Goal: Transaction & Acquisition: Purchase product/service

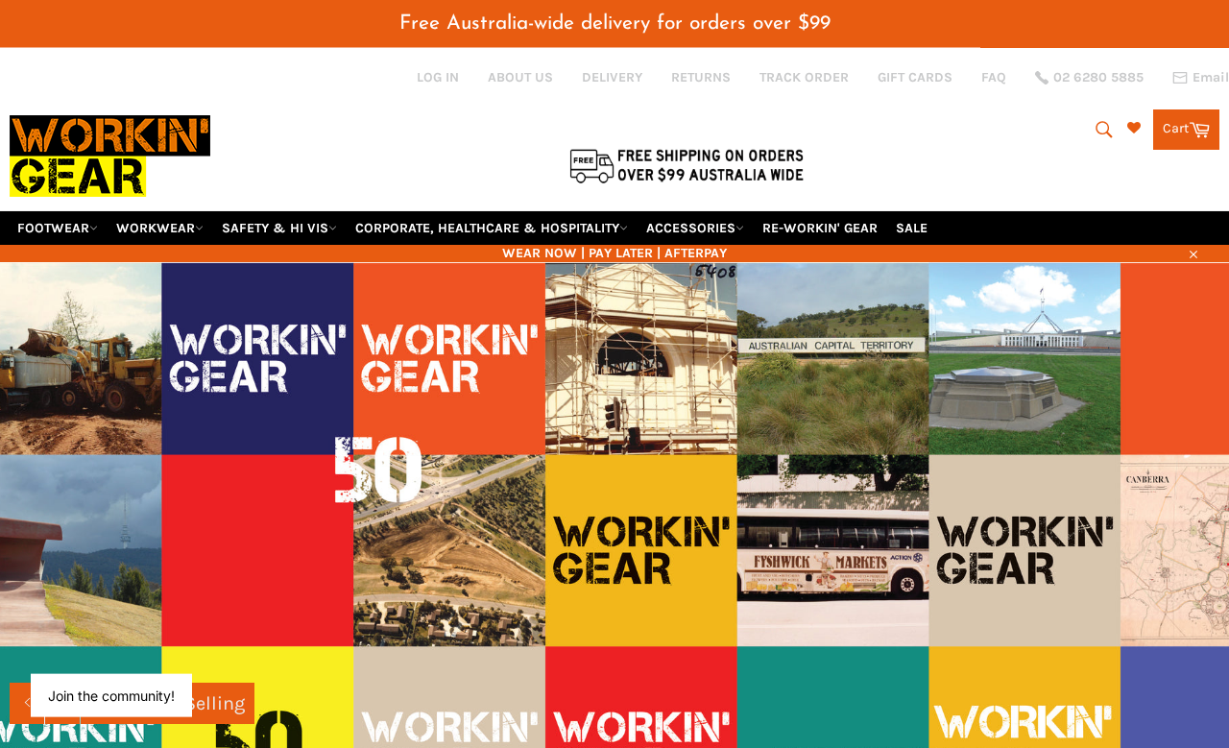
click at [37, 211] on link "FOOTWEAR" at bounding box center [58, 228] width 96 height 34
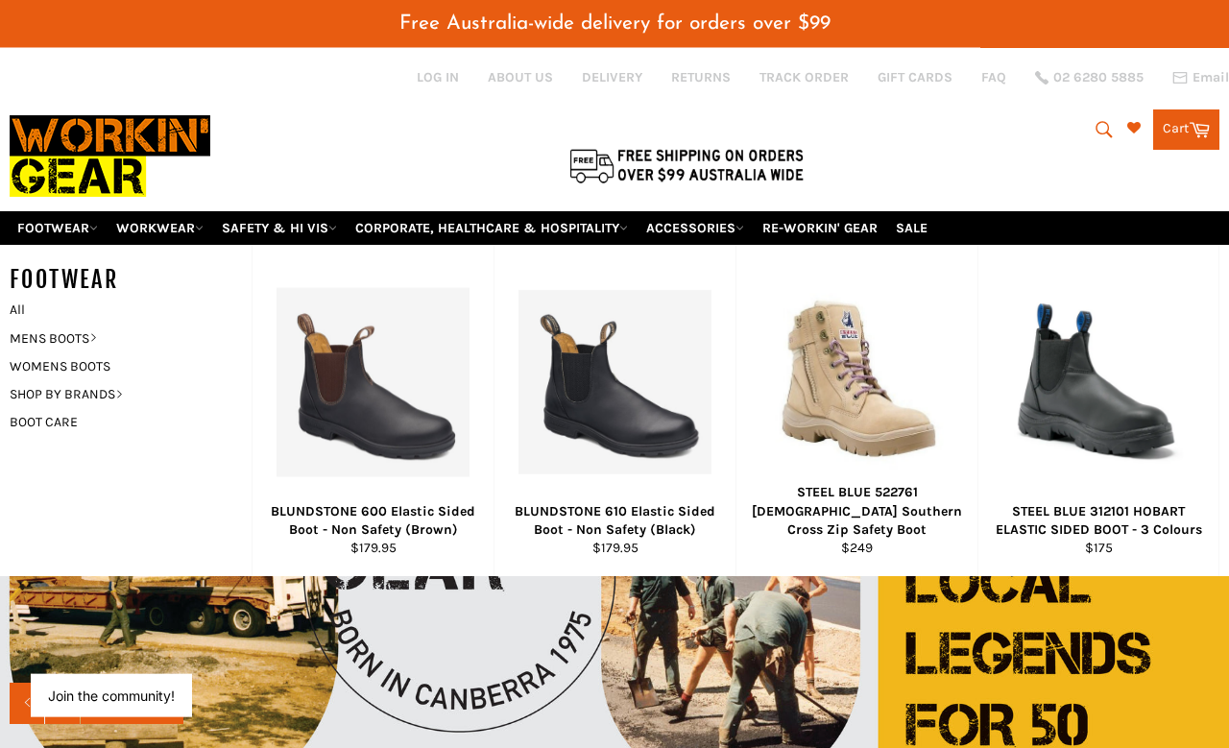
click at [28, 325] on link "MENS BOOTS" at bounding box center [116, 339] width 232 height 28
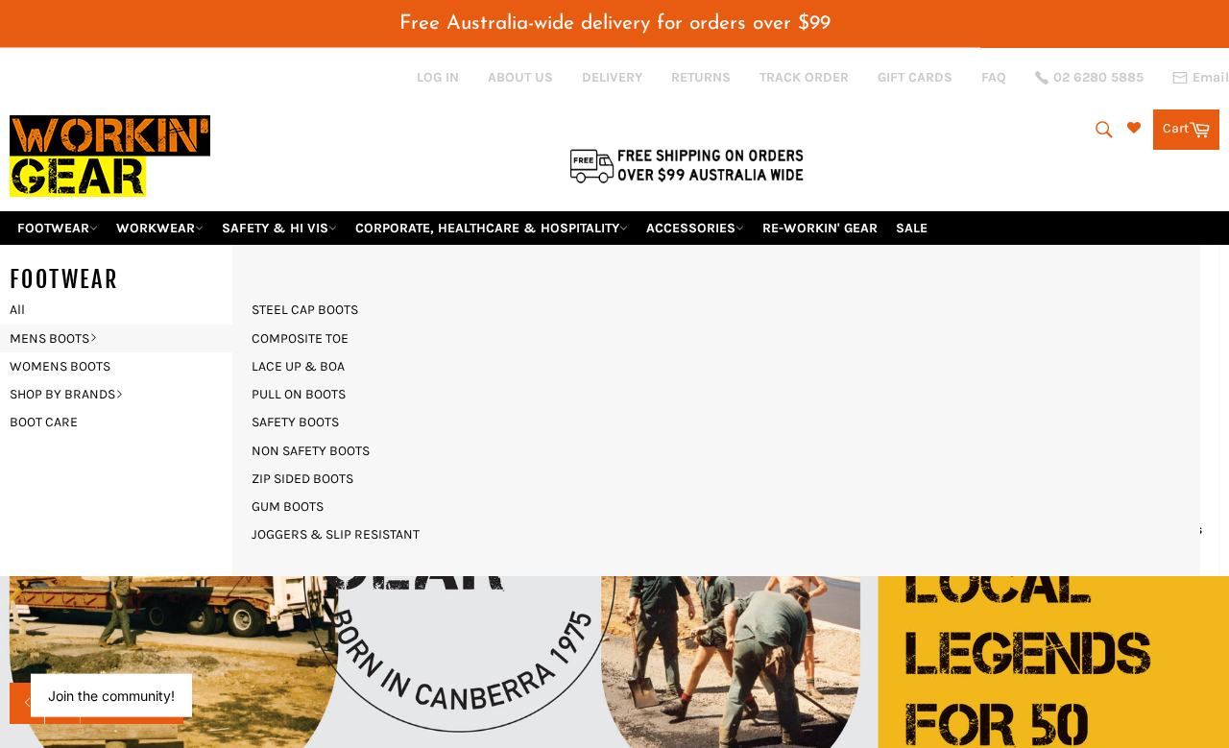
click at [273, 437] on link "NON SAFETY BOOTS" at bounding box center [310, 451] width 137 height 28
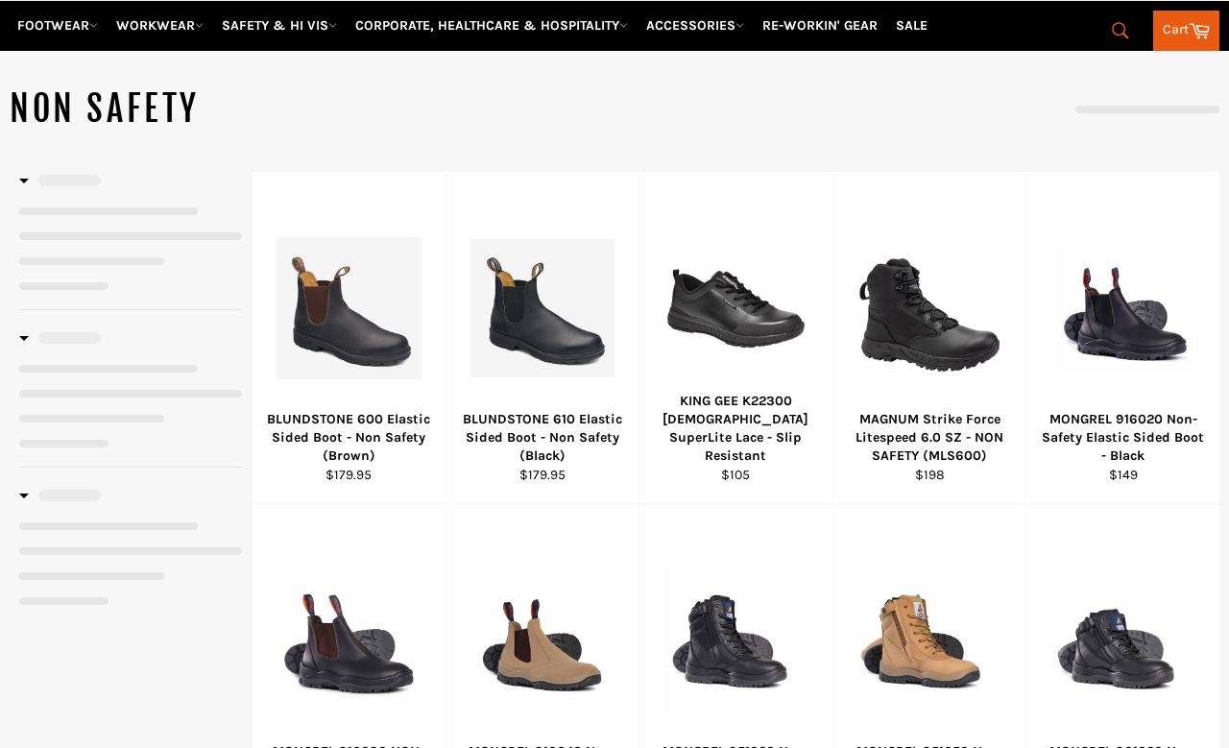
scroll to position [200, 0]
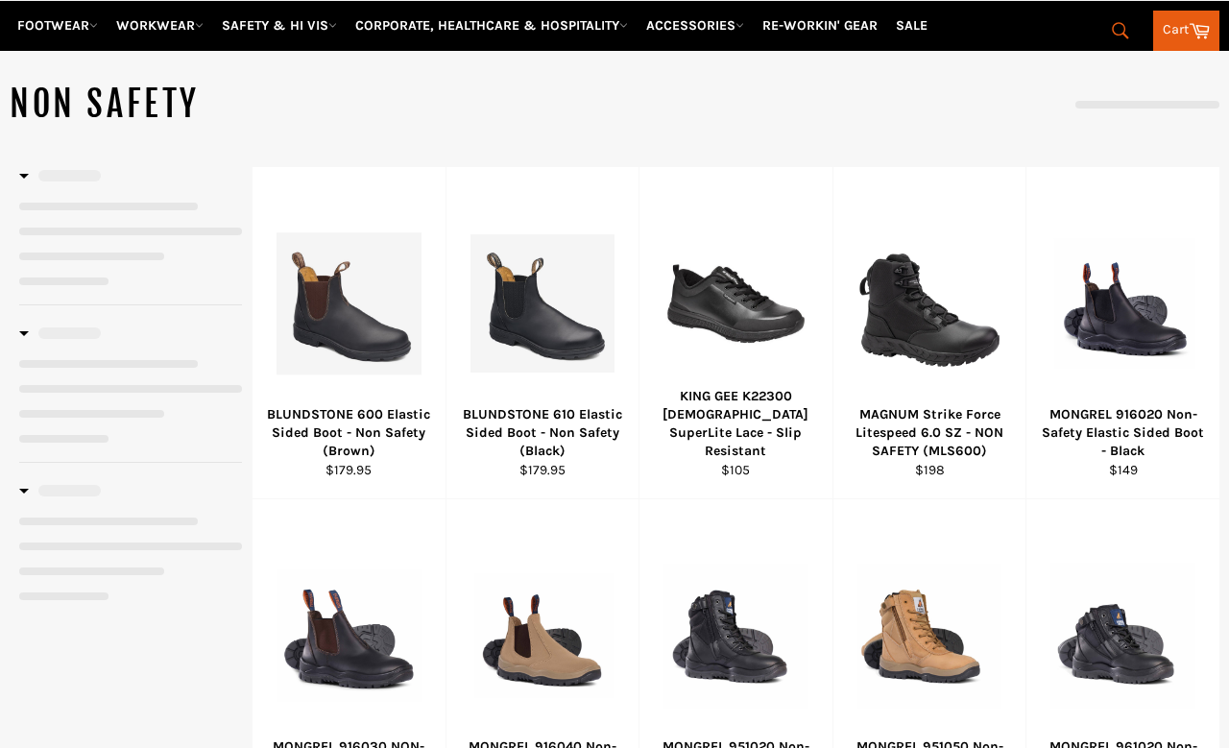
select select "**********"
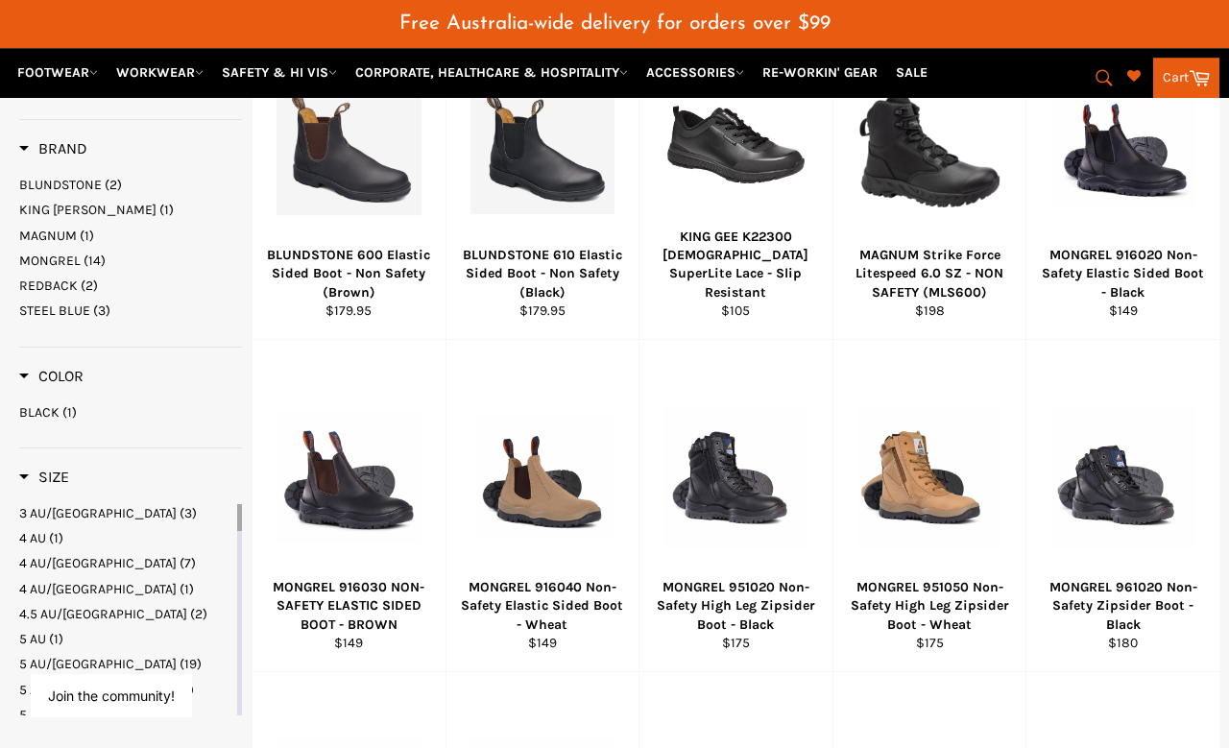
scroll to position [424, 0]
click at [479, 484] on span "View" at bounding box center [542, 508] width 130 height 49
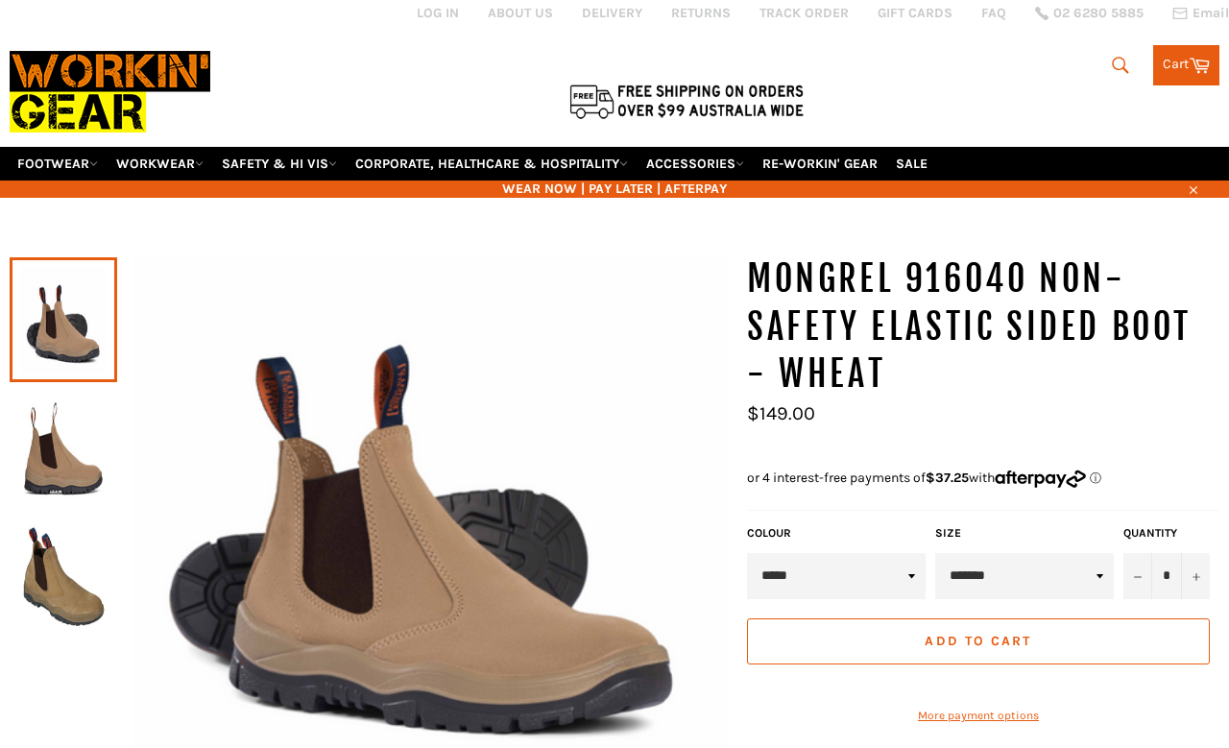
scroll to position [25, 0]
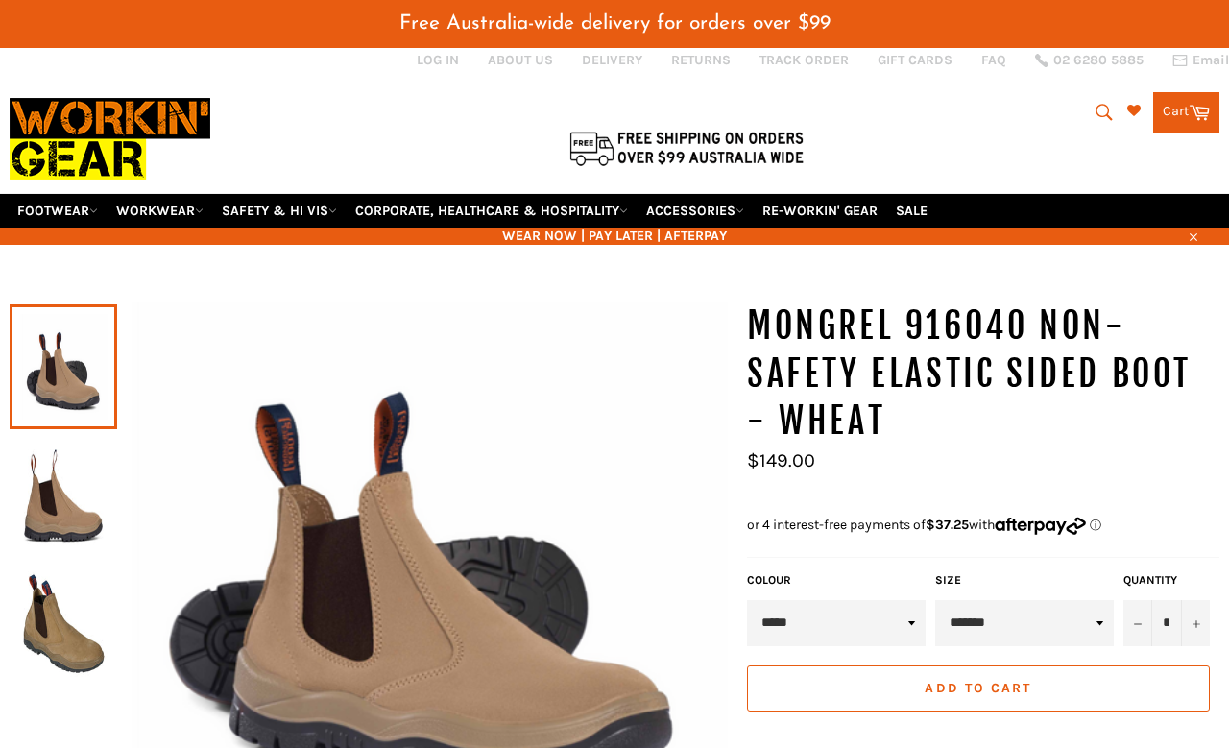
click at [52, 443] on img at bounding box center [63, 496] width 88 height 106
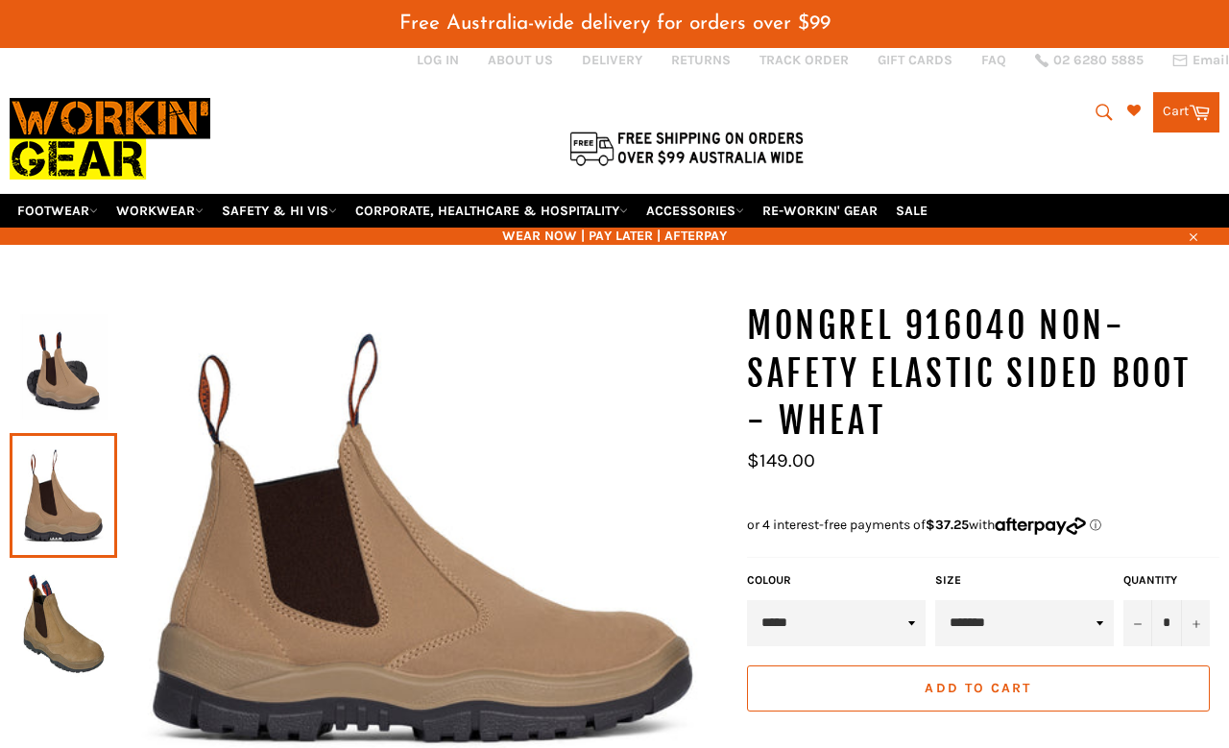
click at [46, 575] on img at bounding box center [63, 624] width 88 height 106
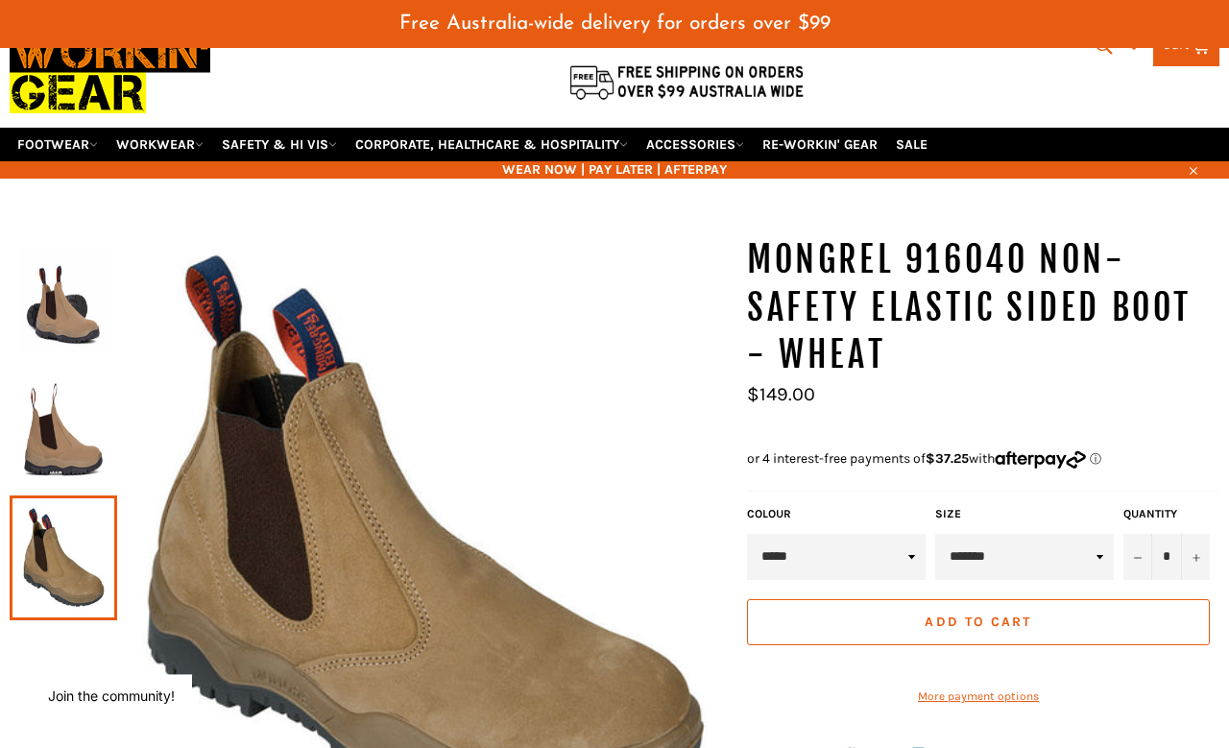
click at [45, 327] on img at bounding box center [63, 301] width 88 height 106
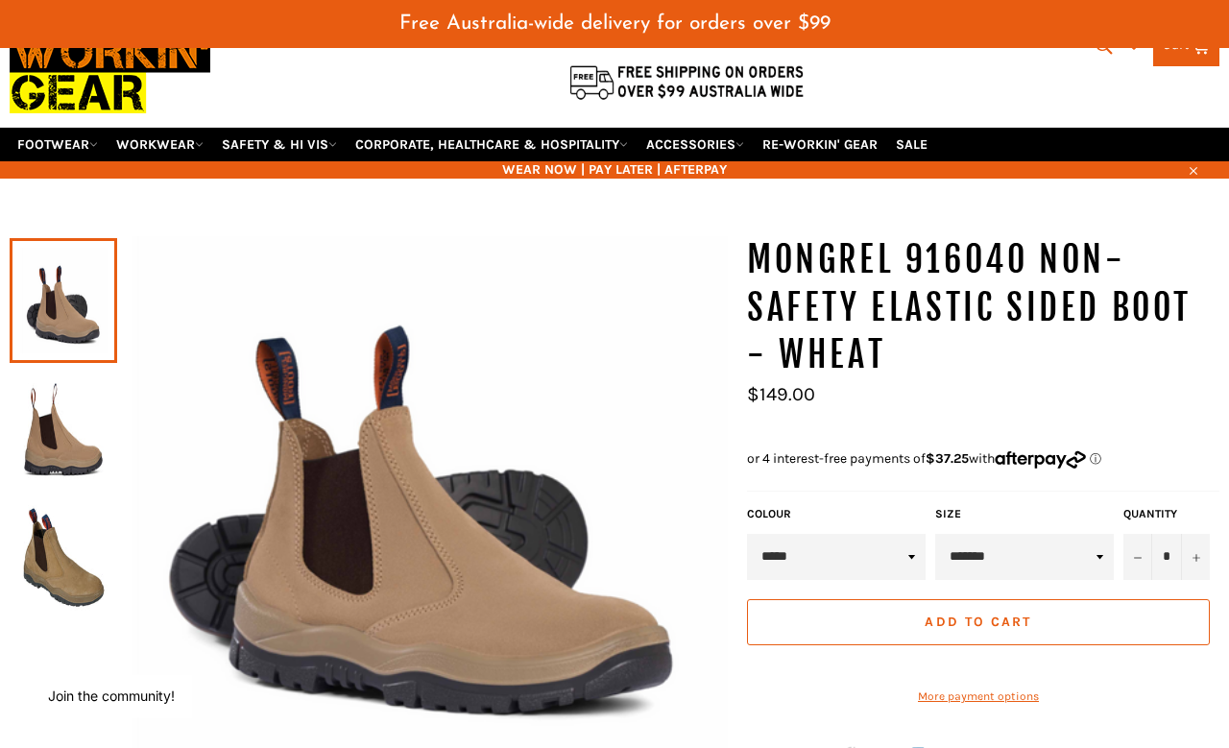
scroll to position [91, 0]
click at [69, 398] on img at bounding box center [63, 429] width 88 height 106
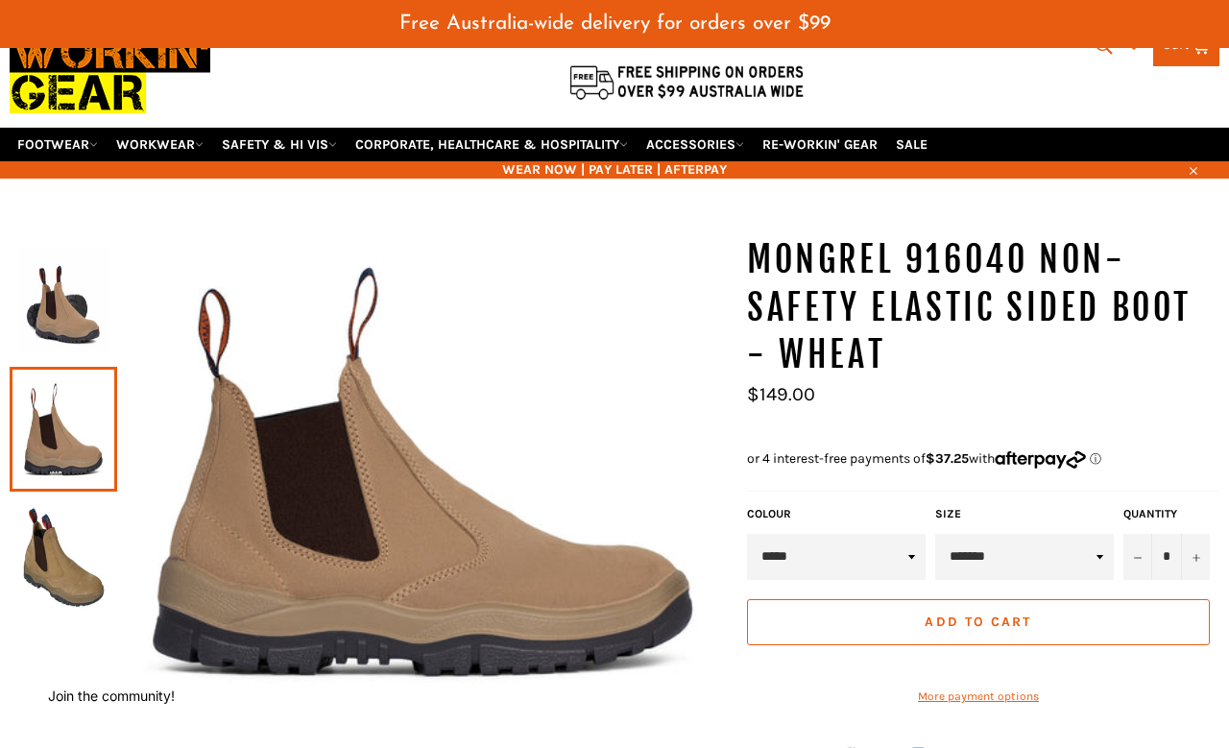
click at [73, 536] on img at bounding box center [63, 558] width 88 height 106
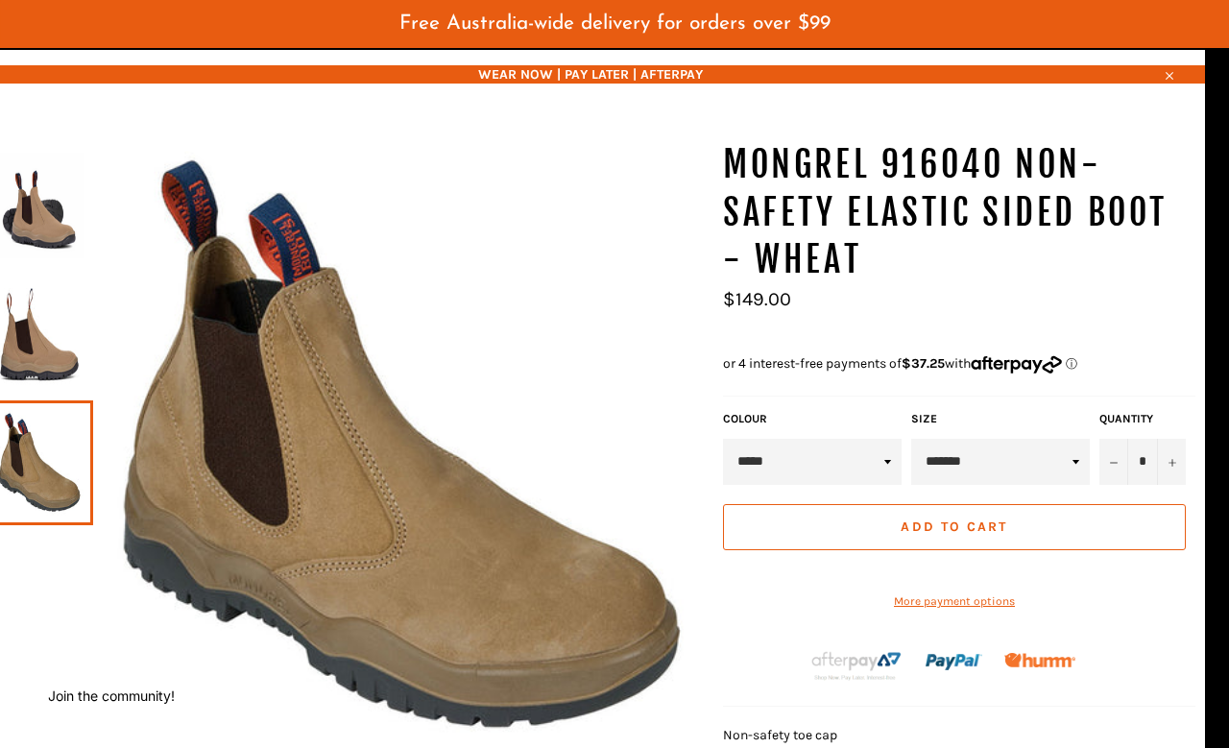
scroll to position [180, 23]
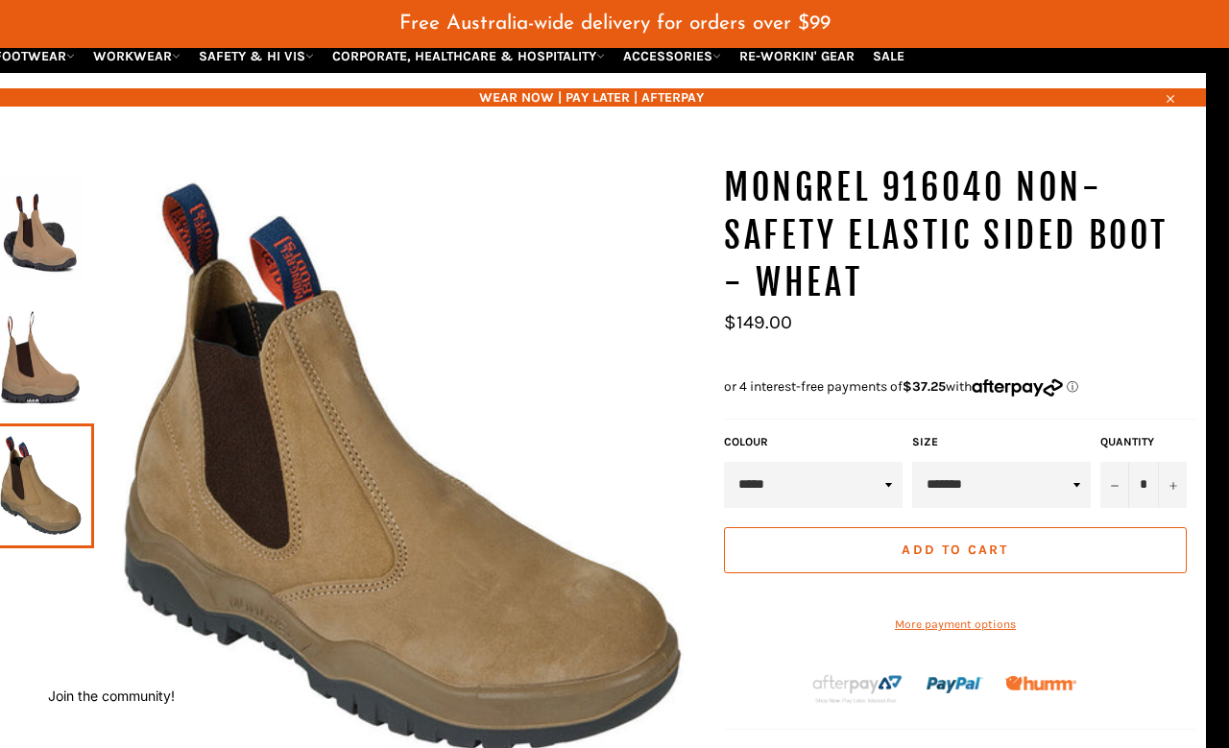
click at [1038, 462] on select "**********" at bounding box center [1001, 485] width 179 height 46
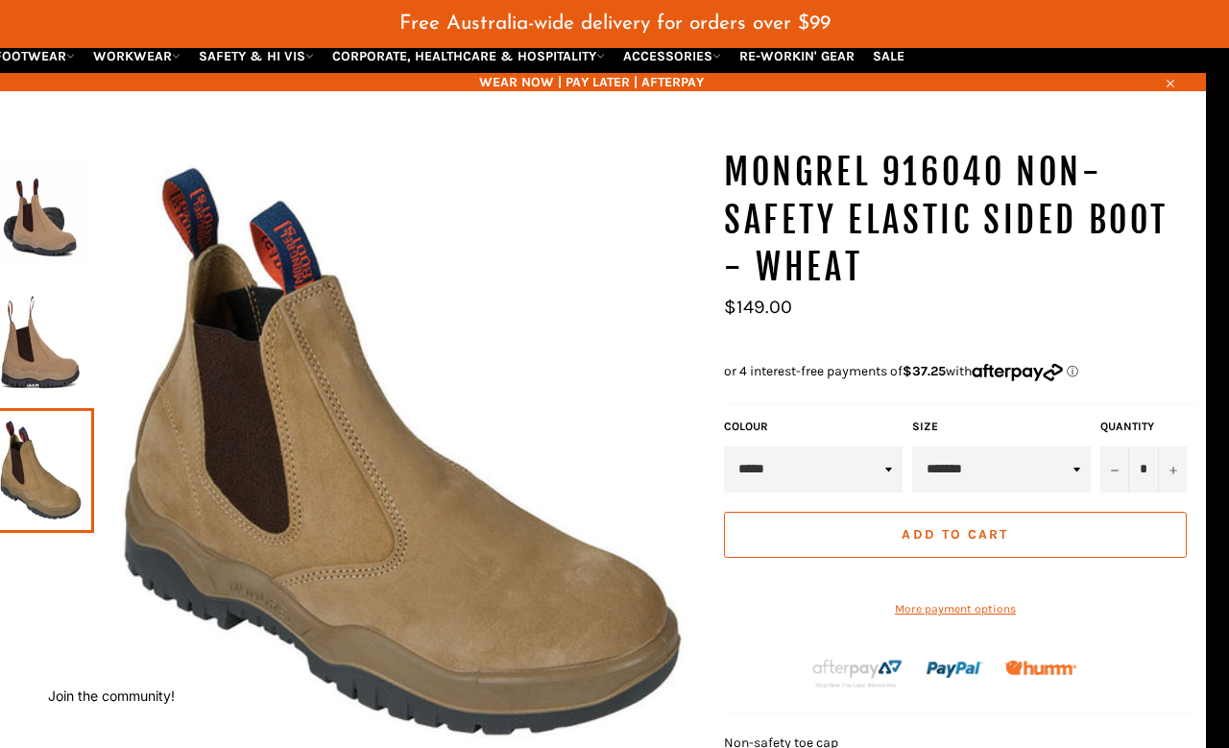
click at [11, 308] on img at bounding box center [40, 342] width 88 height 106
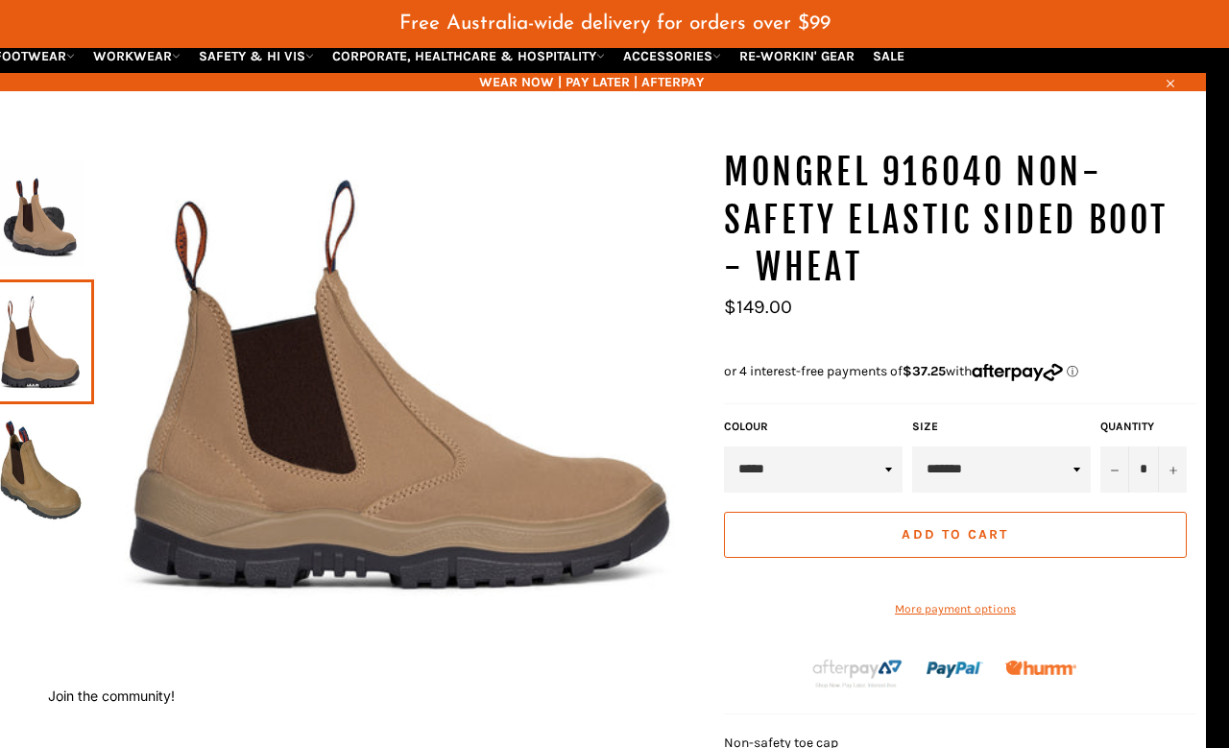
click at [26, 196] on img at bounding box center [40, 213] width 88 height 106
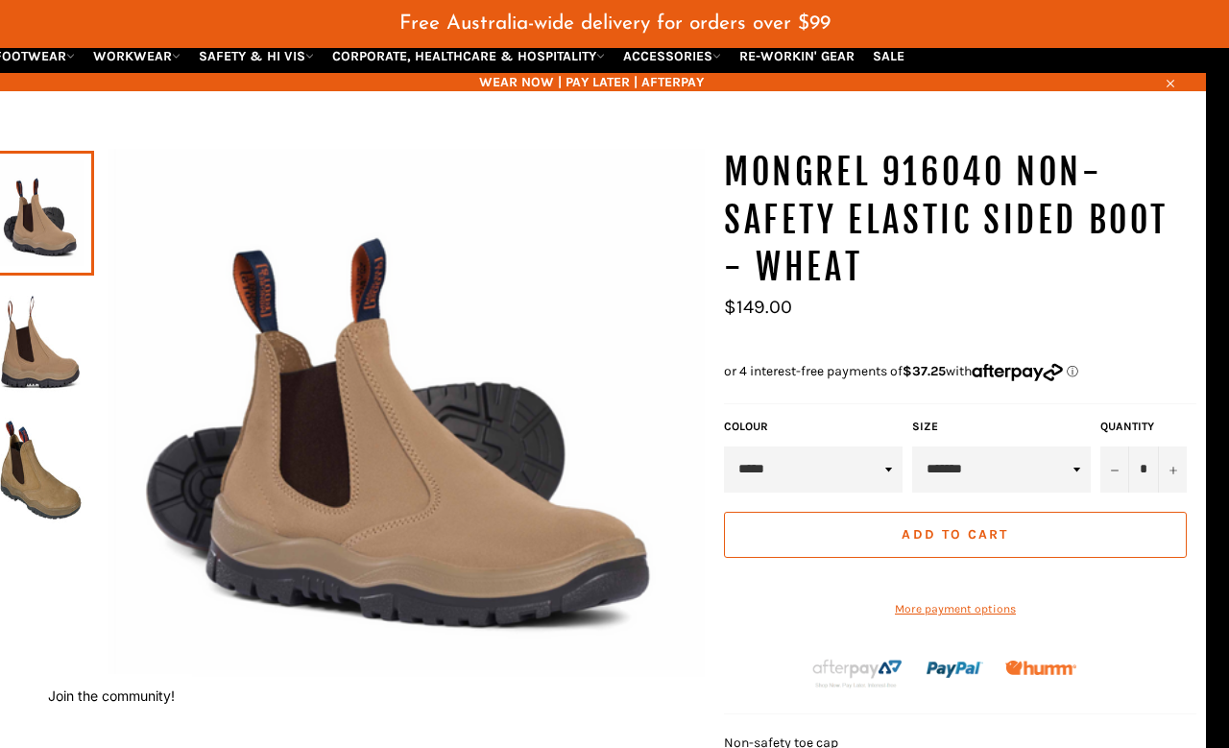
click at [44, 318] on img at bounding box center [40, 342] width 88 height 106
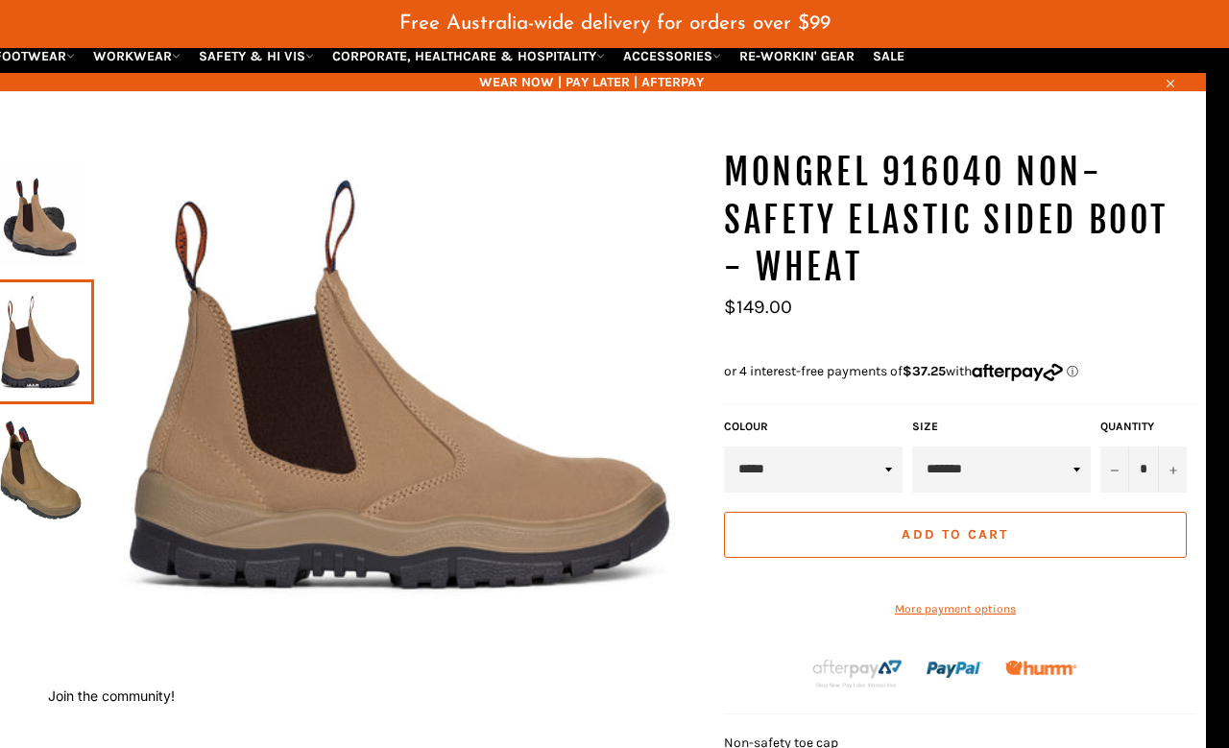
click at [37, 440] on img at bounding box center [40, 471] width 88 height 106
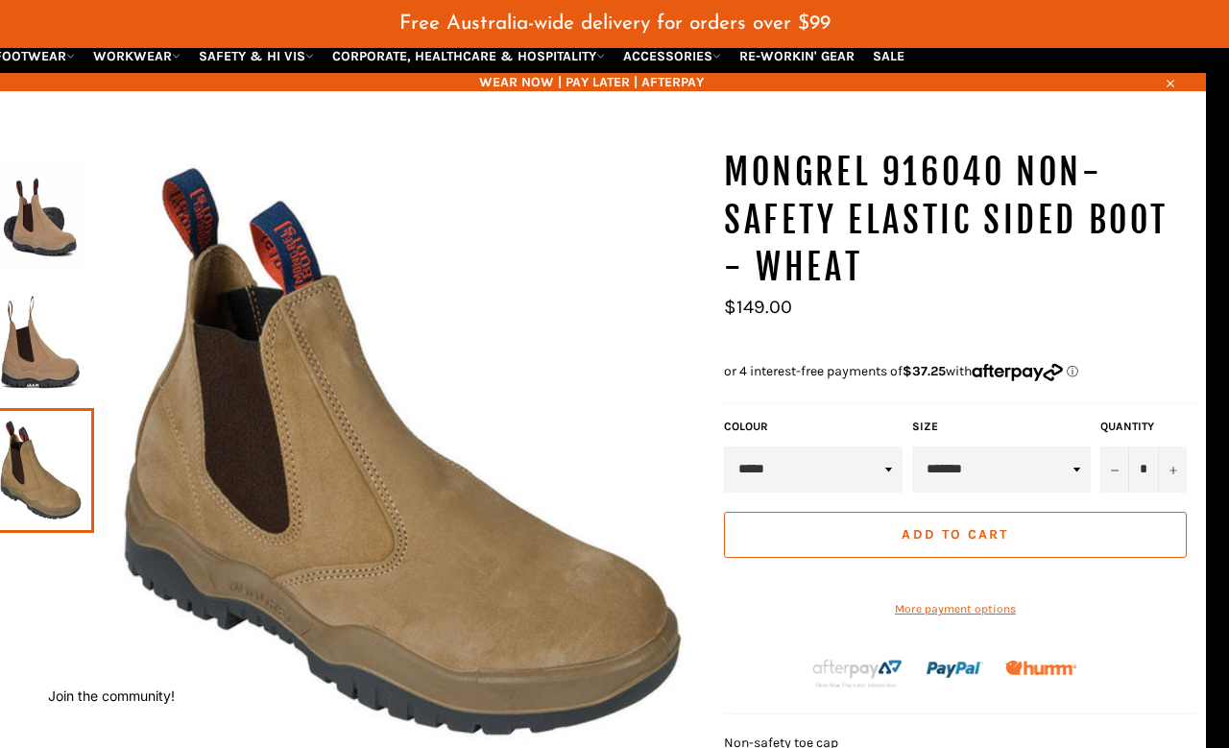
click at [1037, 447] on select "**********" at bounding box center [1001, 470] width 179 height 46
click at [36, 313] on img at bounding box center [40, 342] width 88 height 106
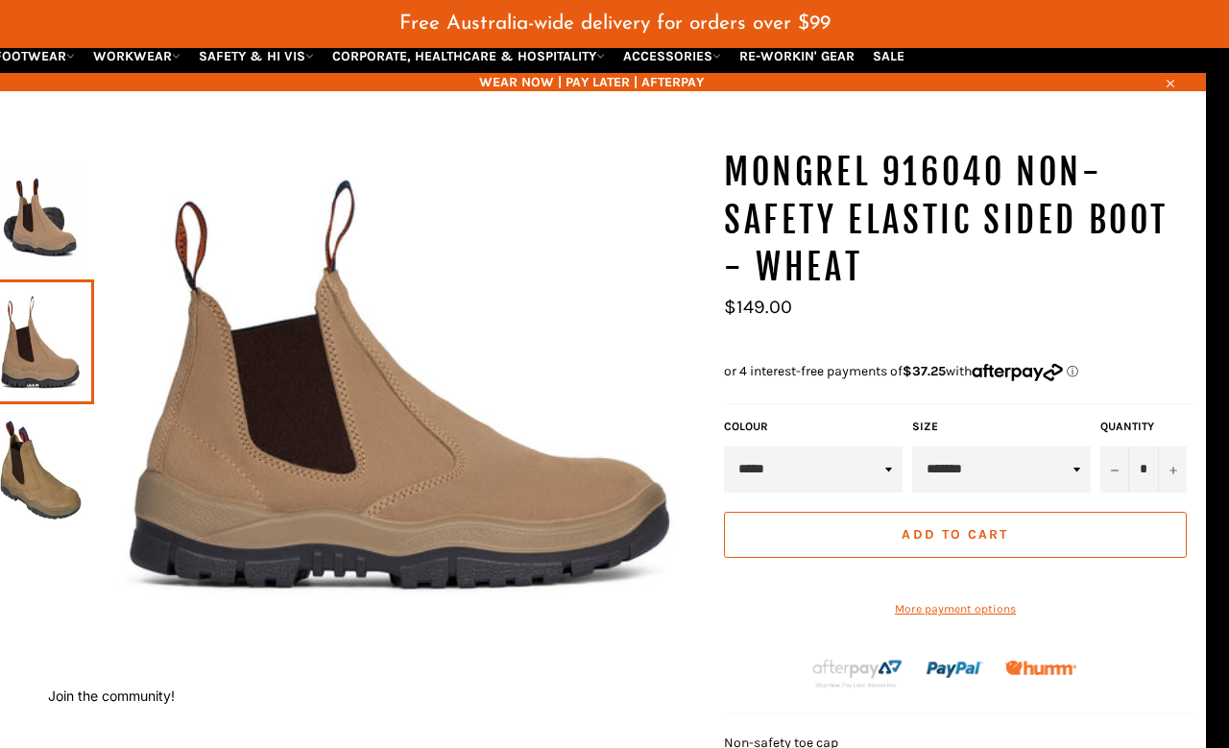
click at [36, 209] on img at bounding box center [40, 213] width 88 height 106
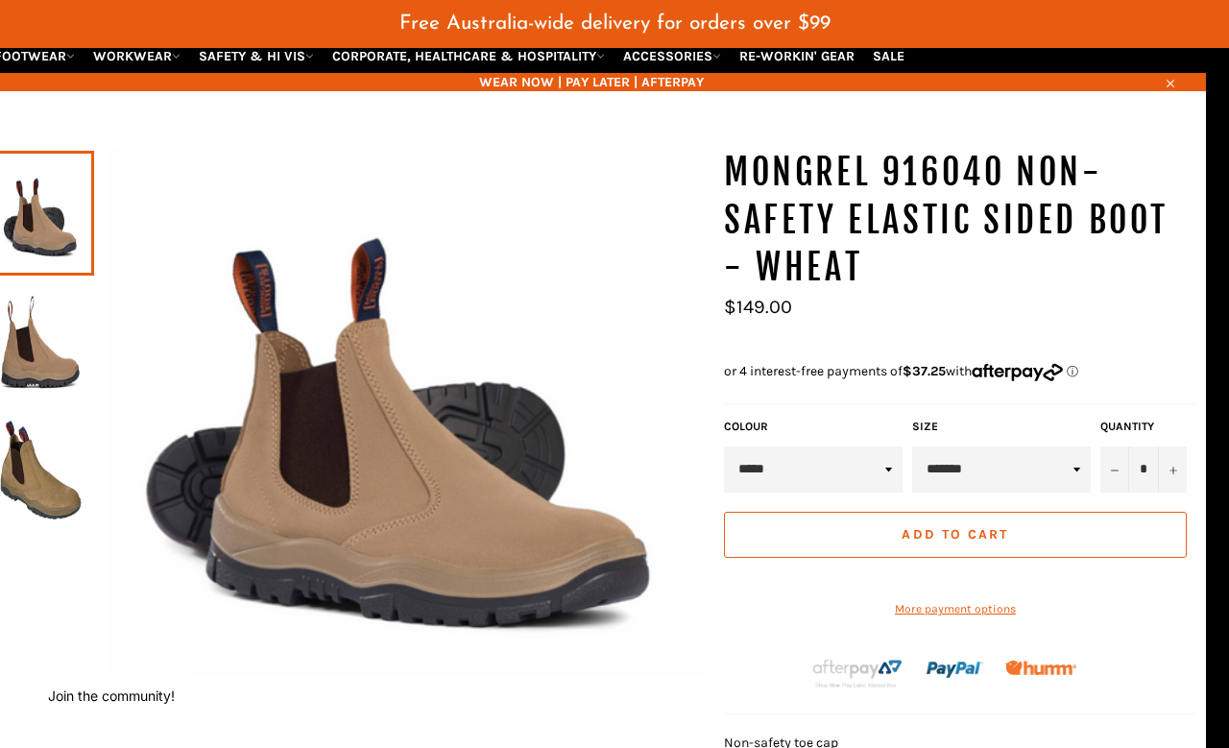
click at [43, 309] on img at bounding box center [40, 342] width 88 height 106
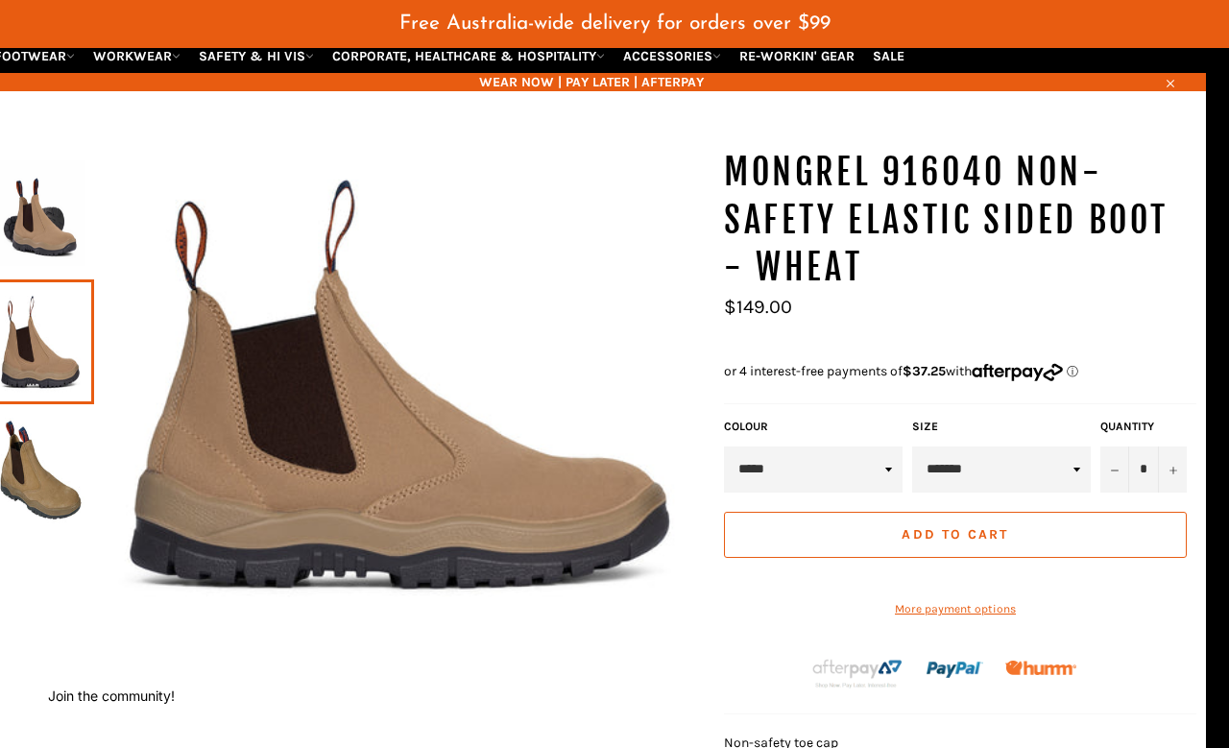
click at [45, 453] on img at bounding box center [40, 471] width 88 height 106
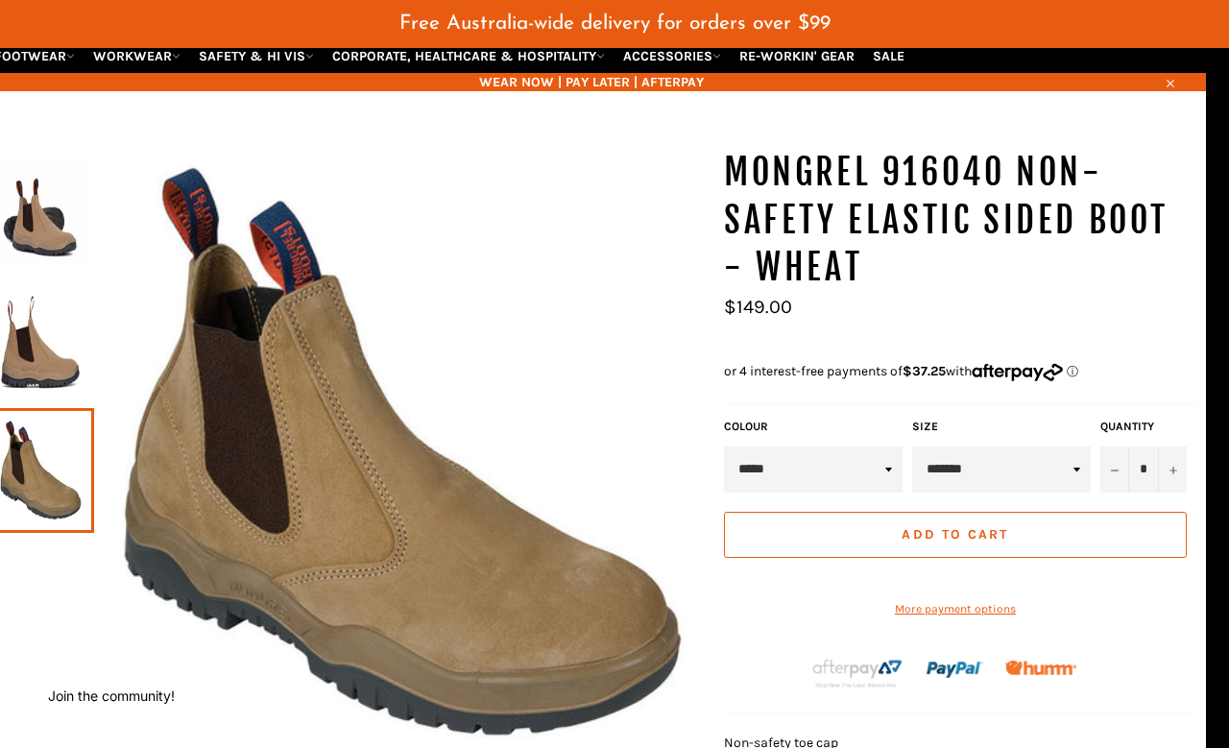
click at [67, 232] on img at bounding box center [40, 213] width 88 height 106
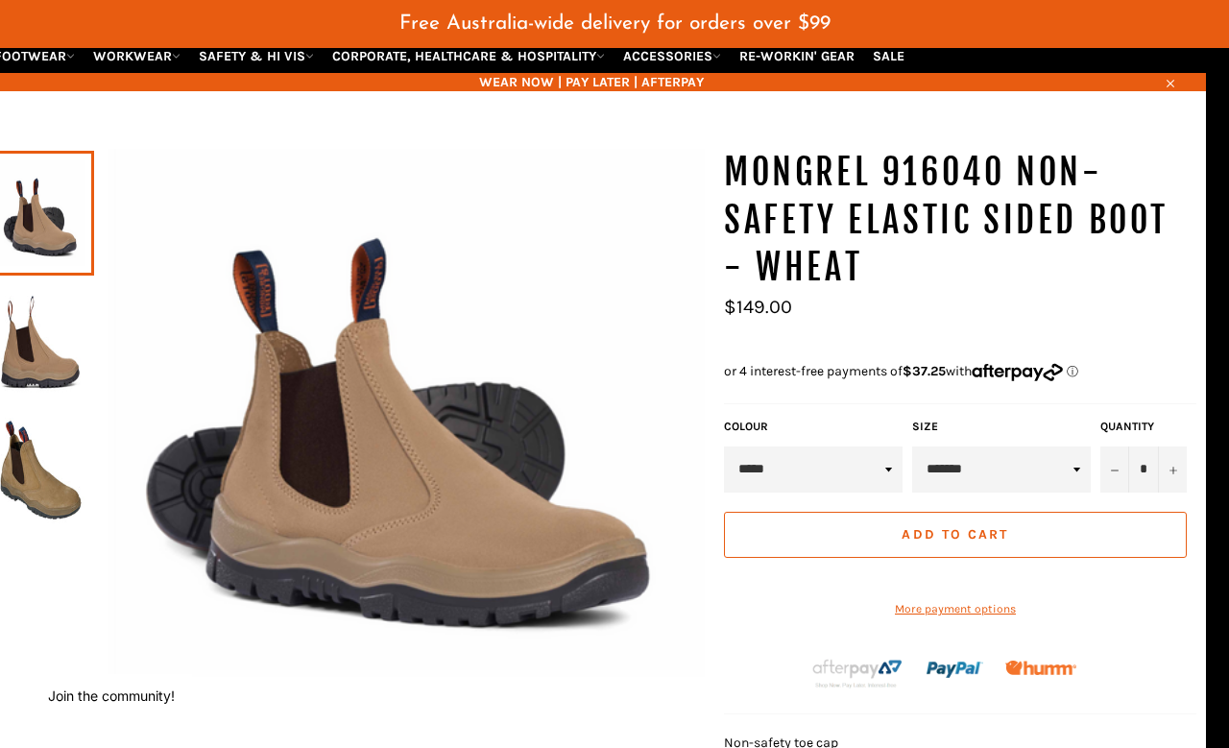
click at [38, 316] on img at bounding box center [40, 342] width 88 height 106
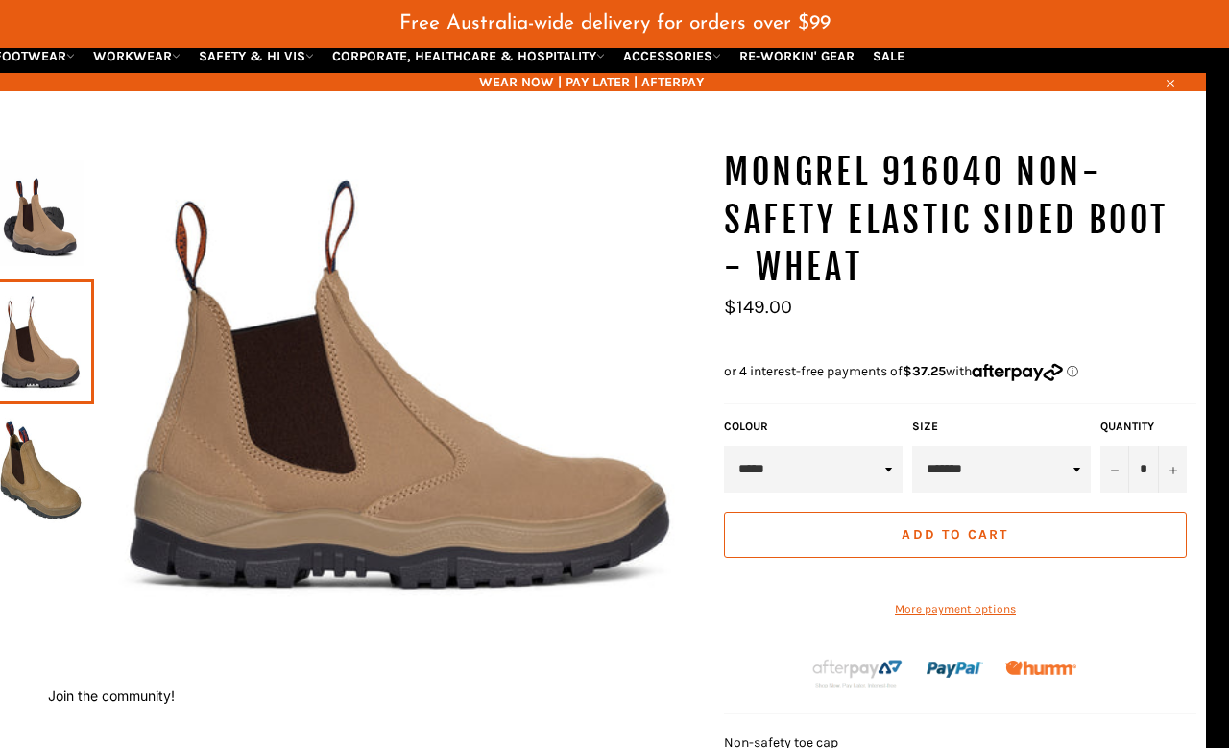
click at [65, 436] on img at bounding box center [40, 471] width 88 height 106
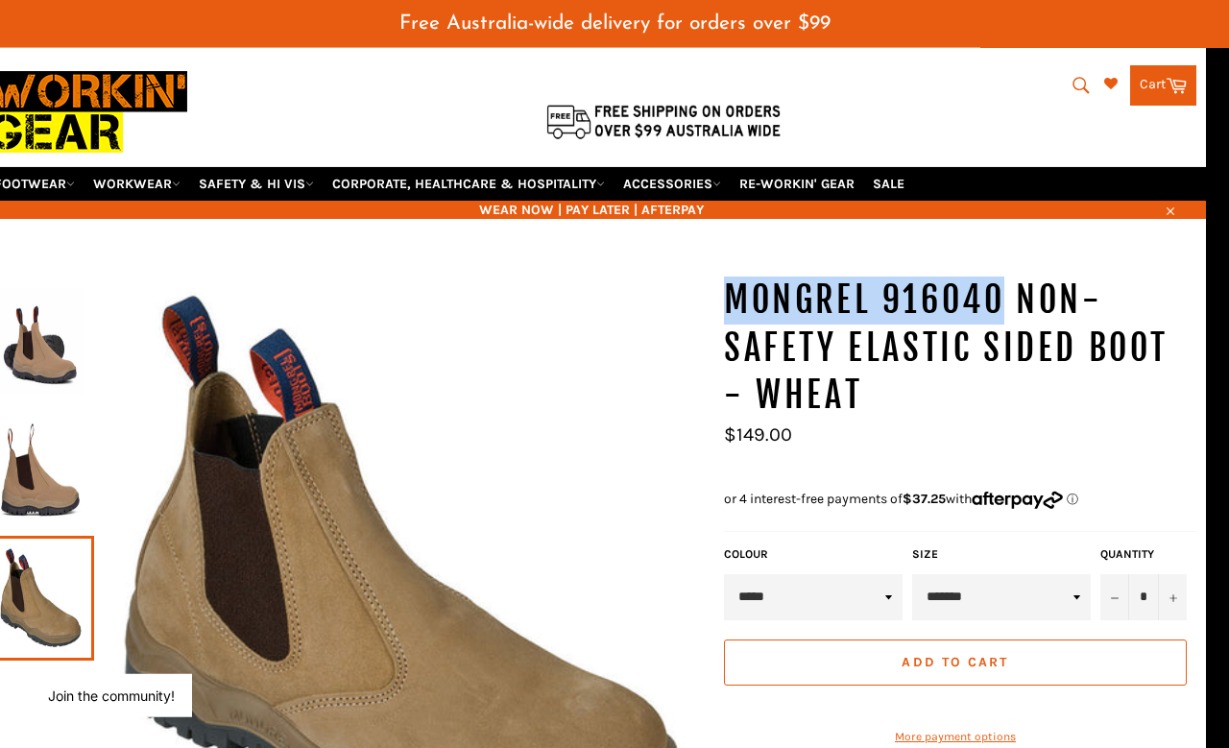
scroll to position [0, 23]
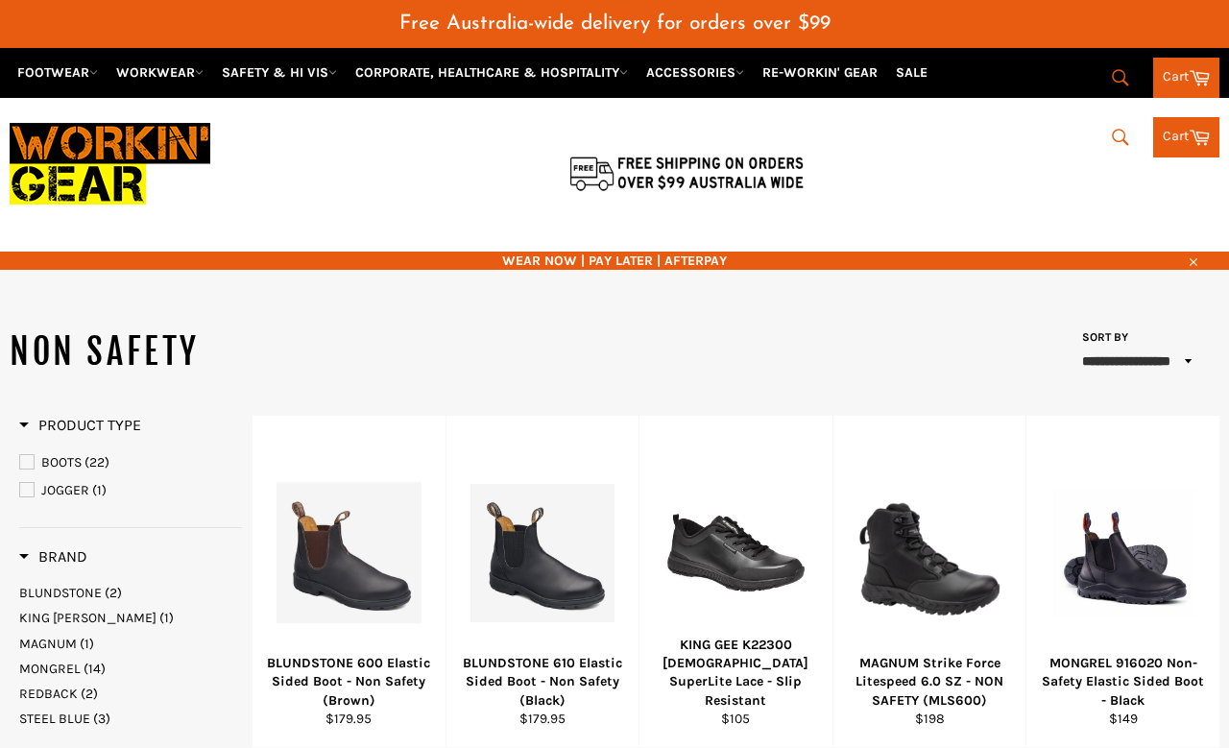
select select "**********"
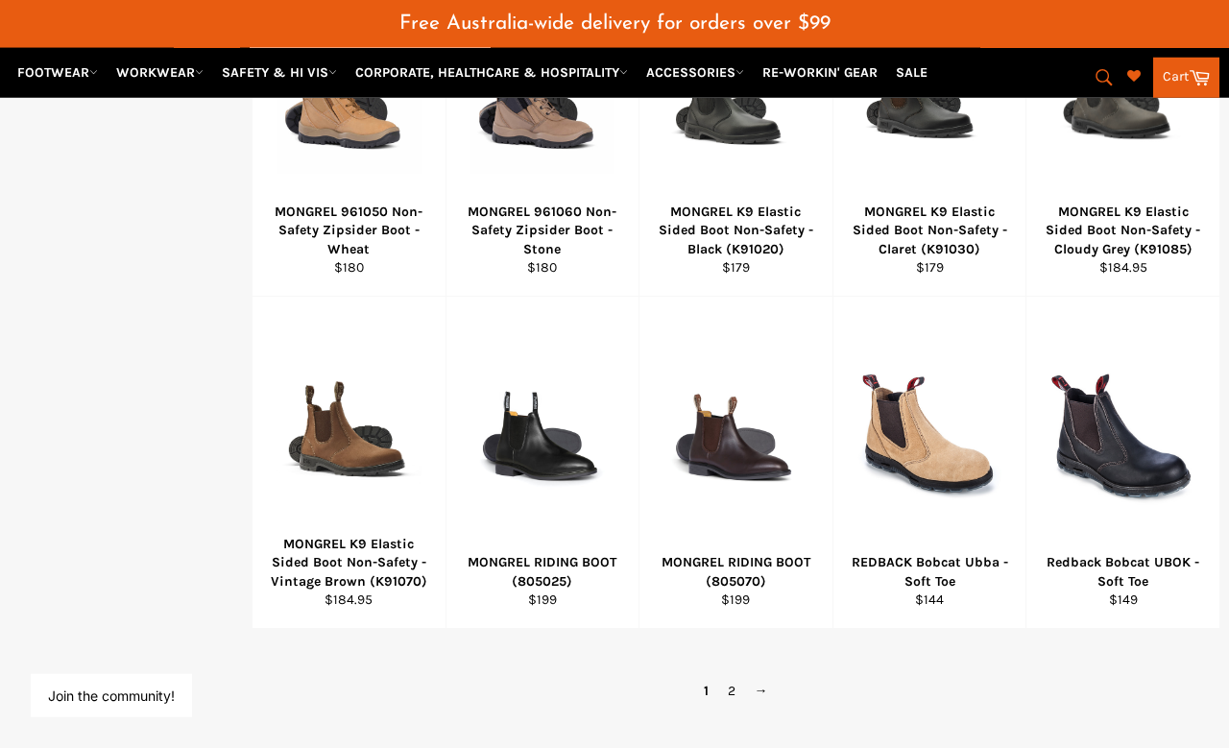
scroll to position [1120, 0]
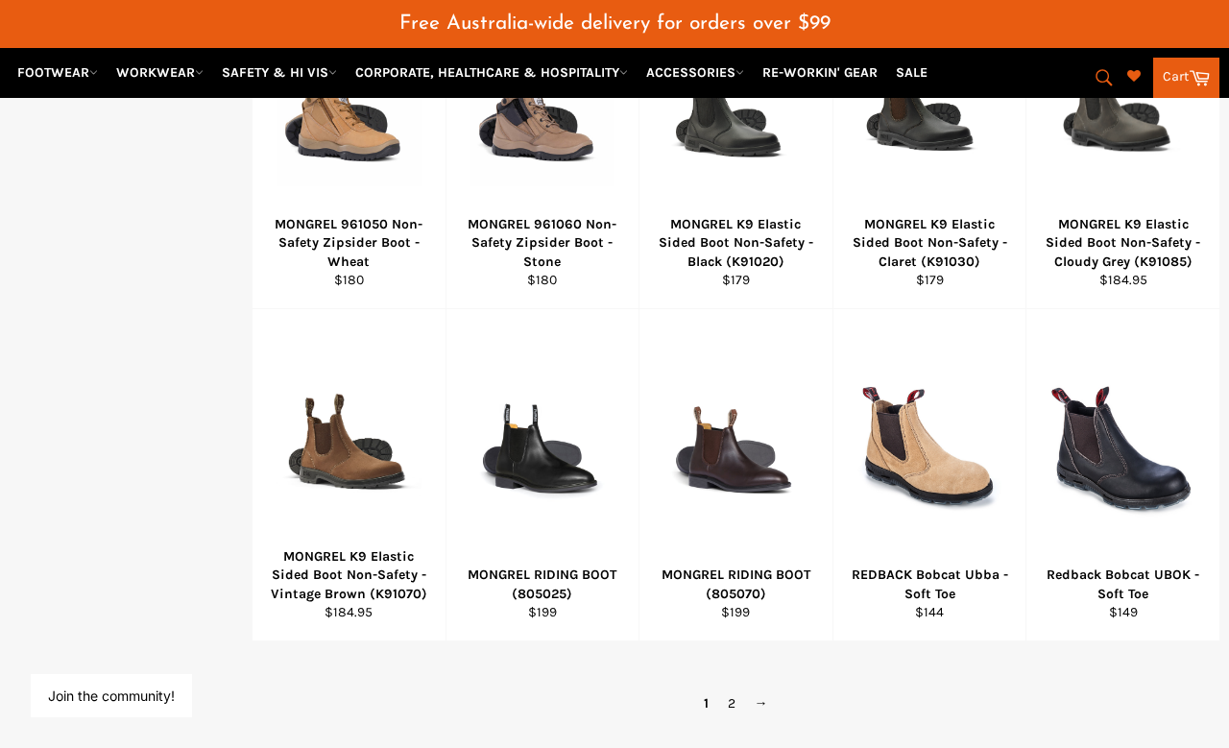
click at [973, 497] on div "View" at bounding box center [930, 474] width 193 height 331
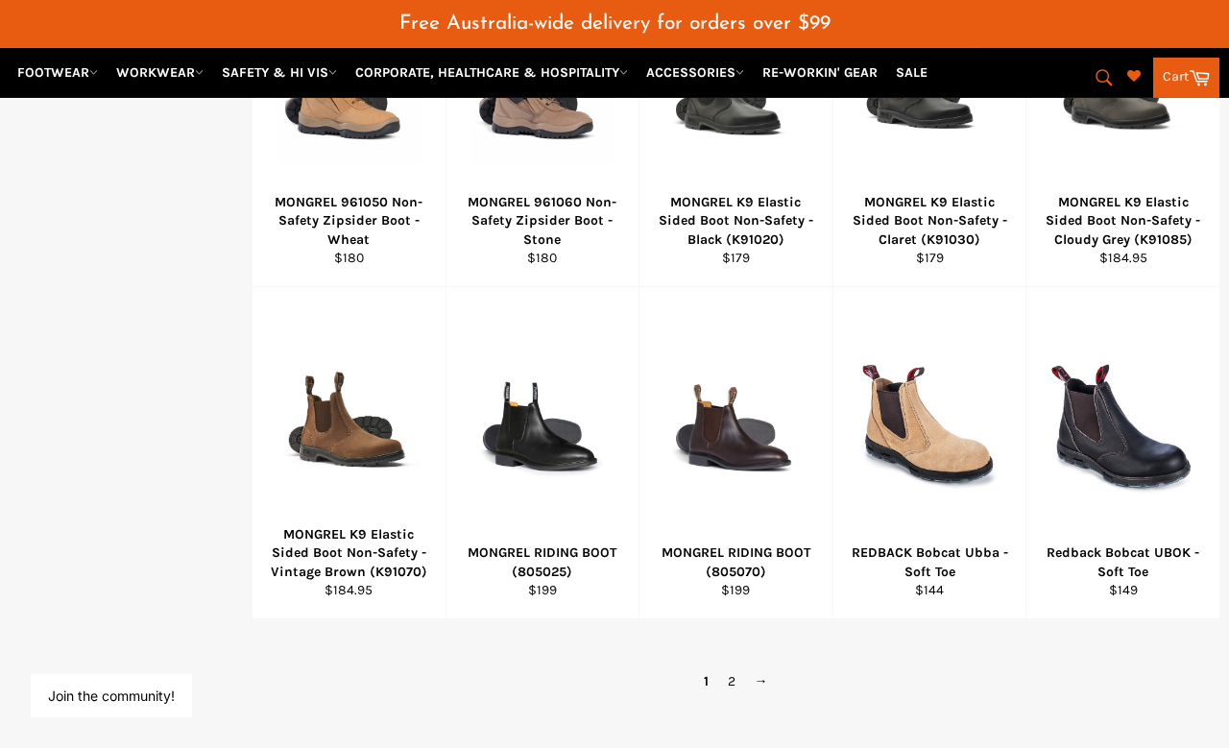
scroll to position [1145, 0]
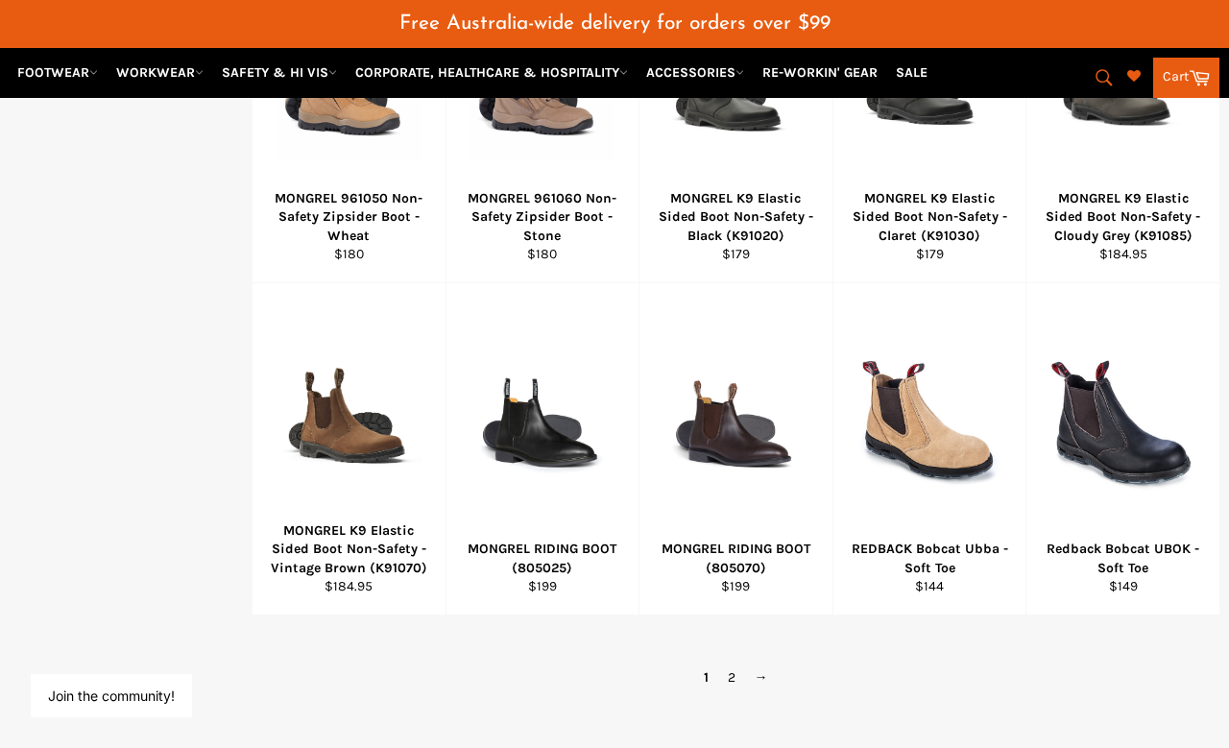
click at [774, 664] on link "→" at bounding box center [761, 678] width 33 height 28
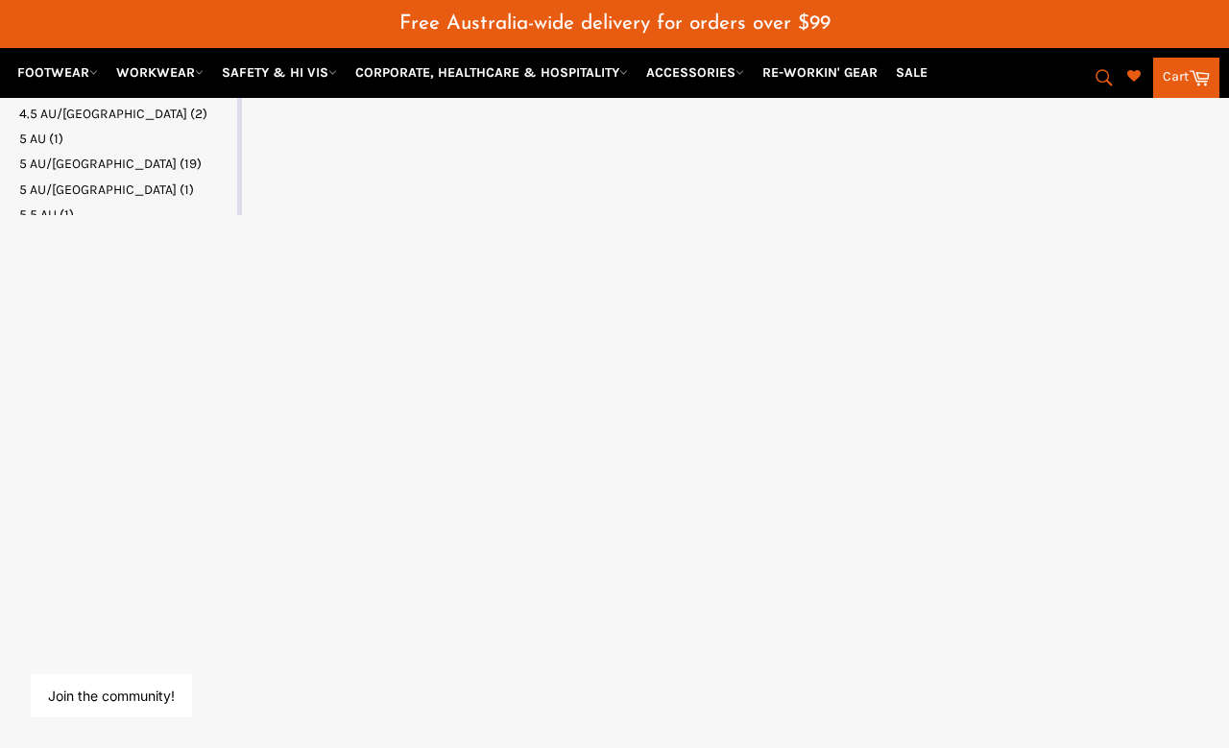
select select "**********"
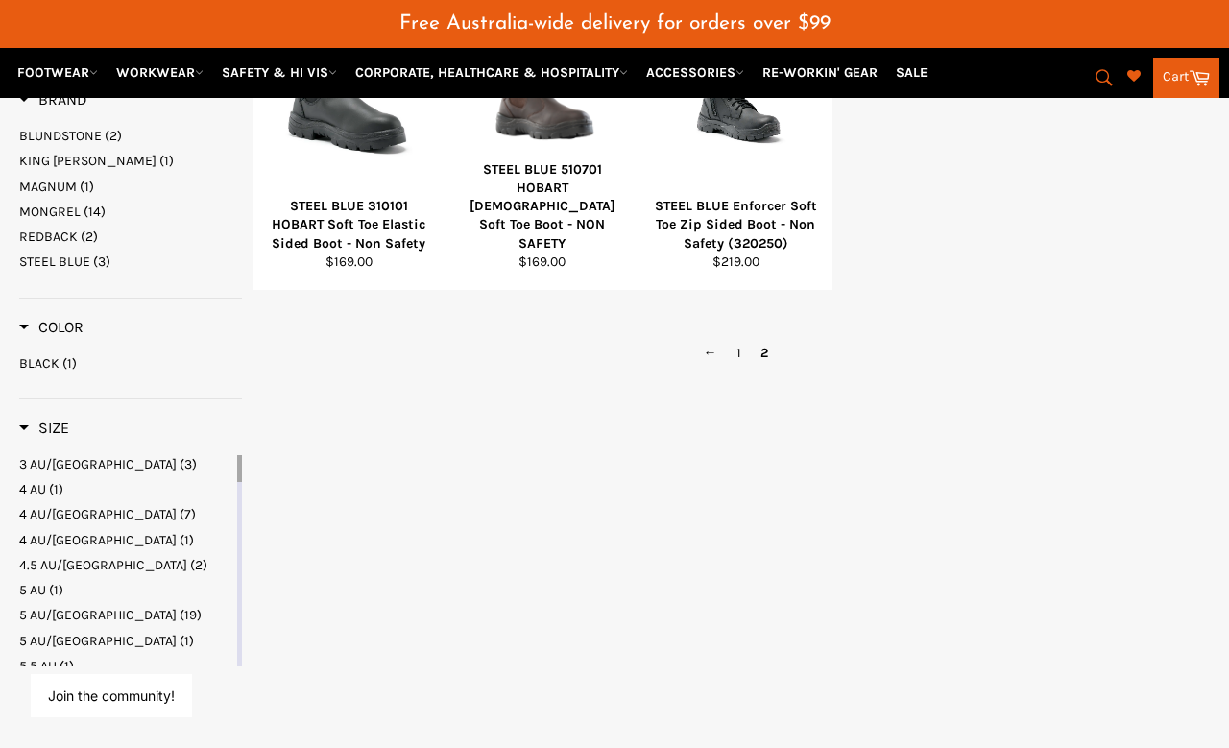
scroll to position [358, 0]
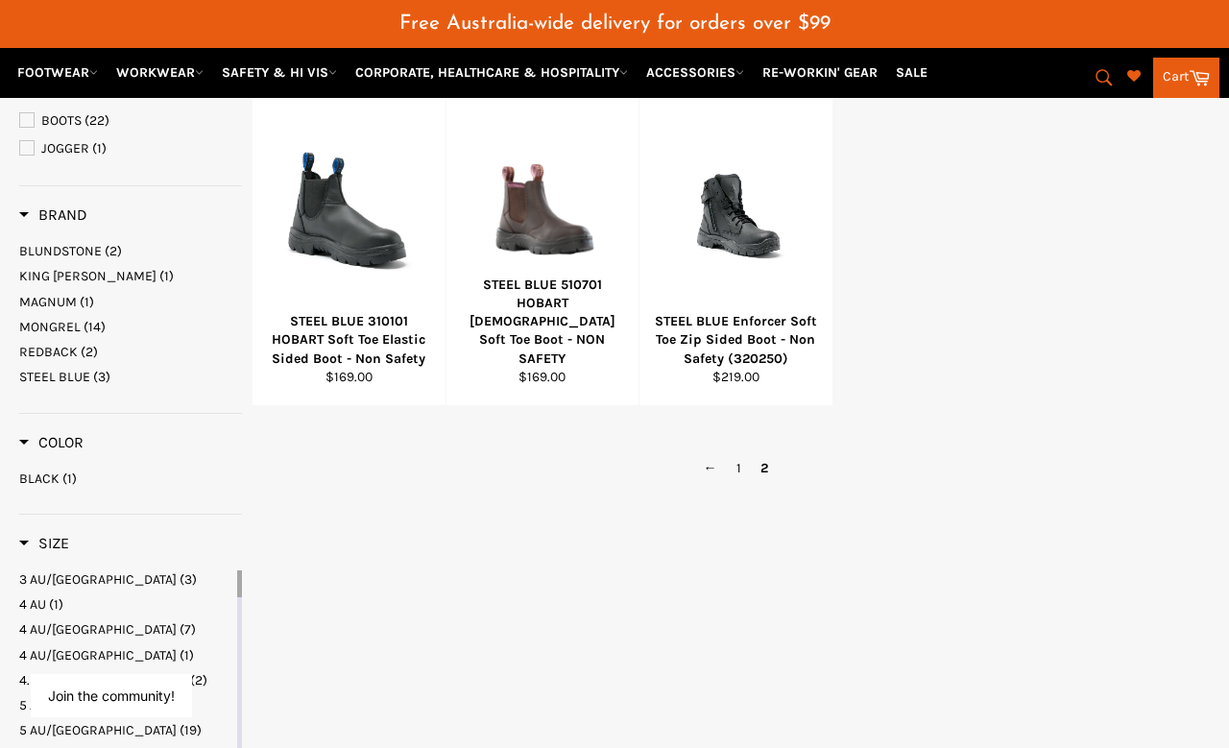
click at [739, 454] on link "1" at bounding box center [739, 468] width 24 height 28
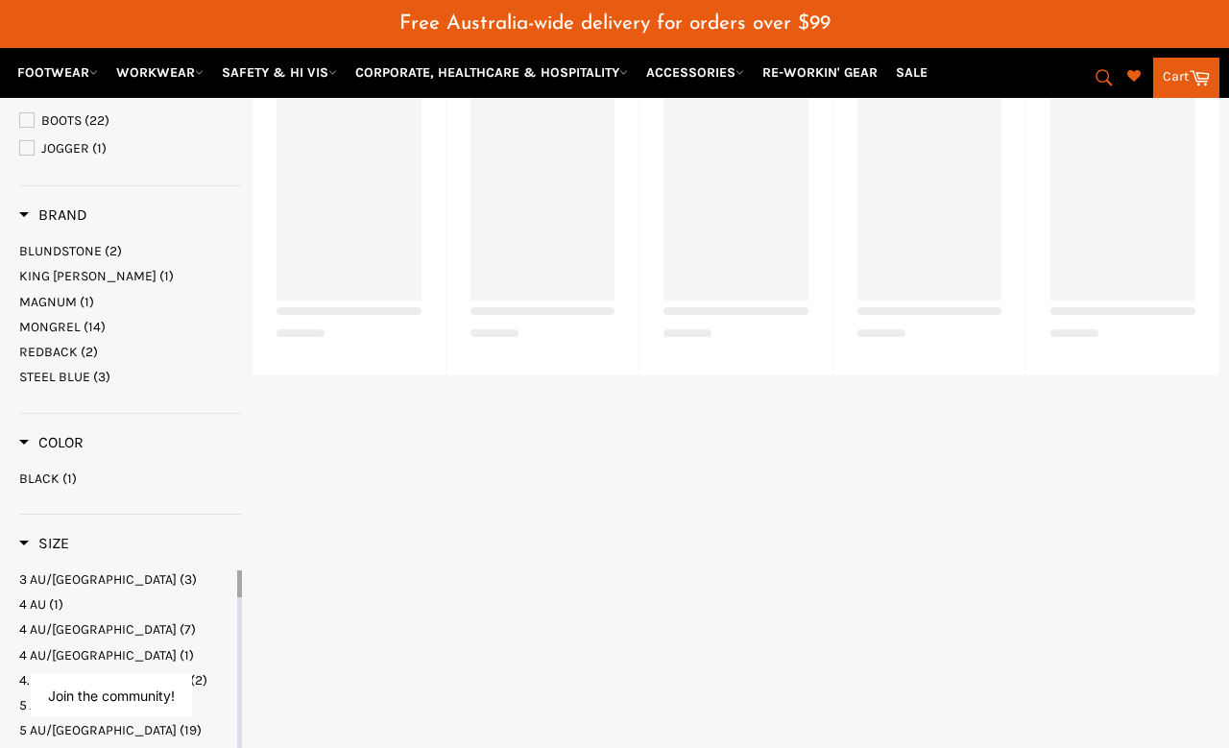
select select "**********"
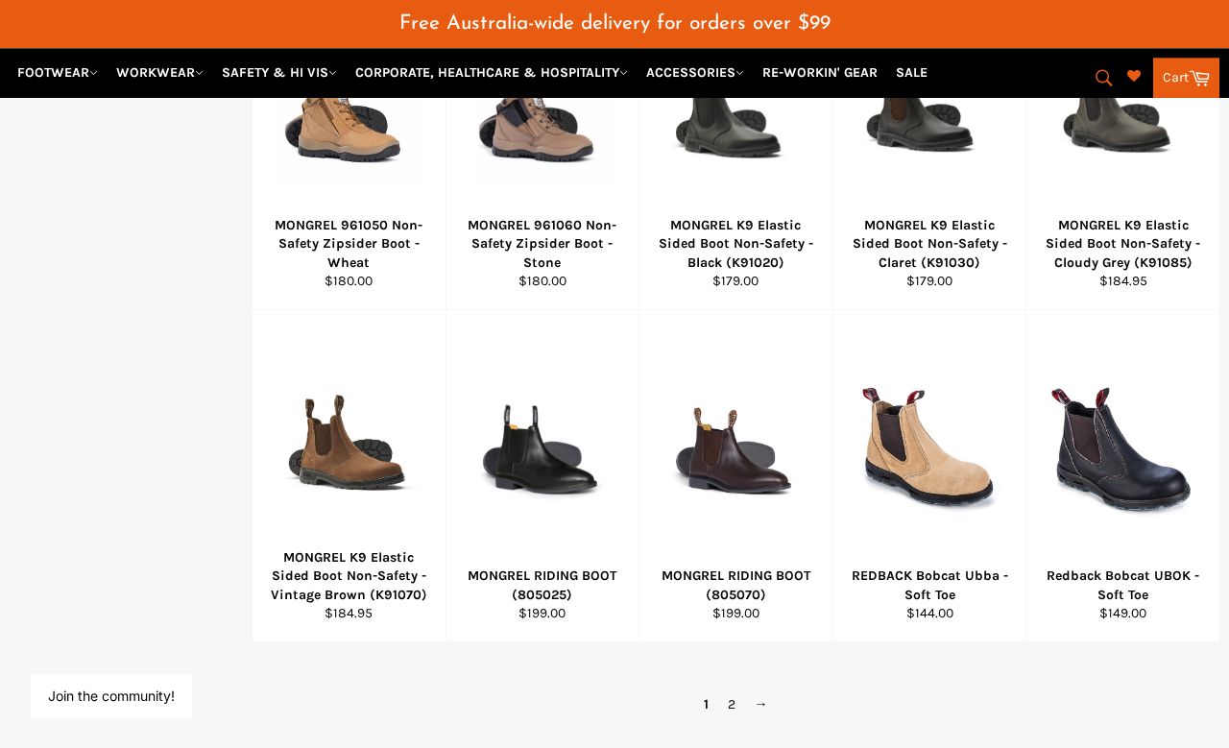
scroll to position [1133, 0]
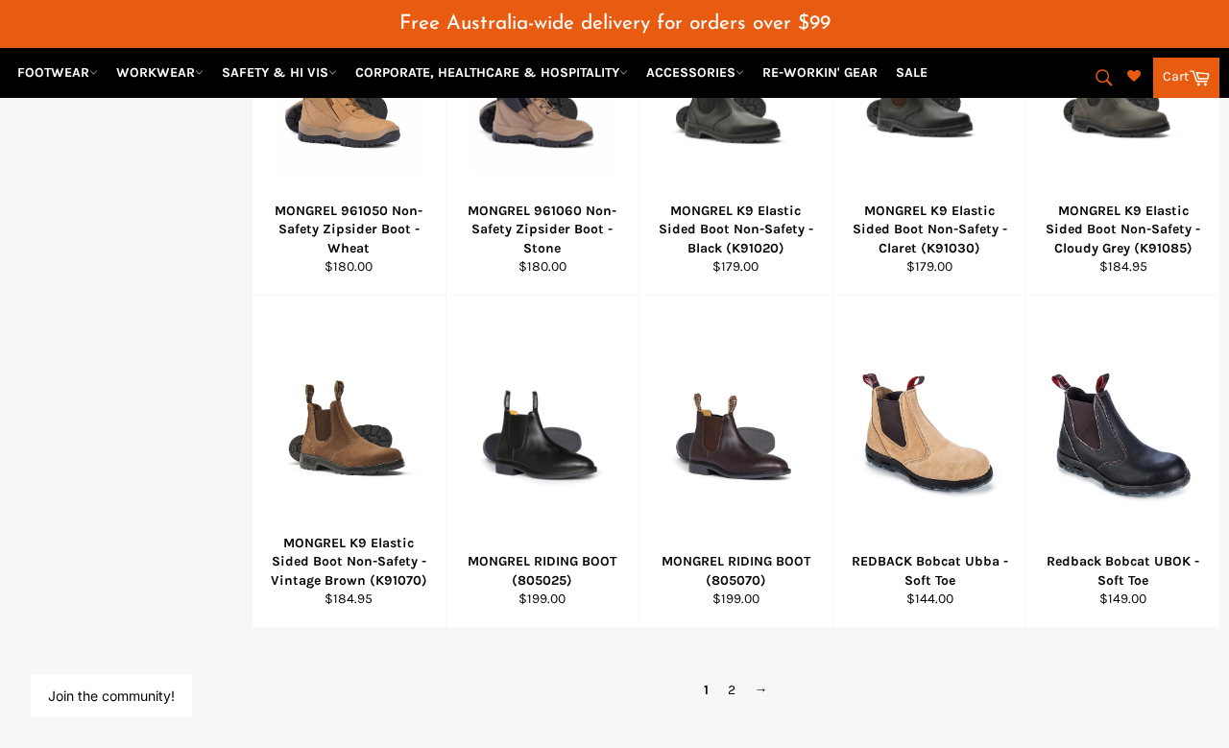
click at [776, 676] on link "→" at bounding box center [761, 690] width 33 height 28
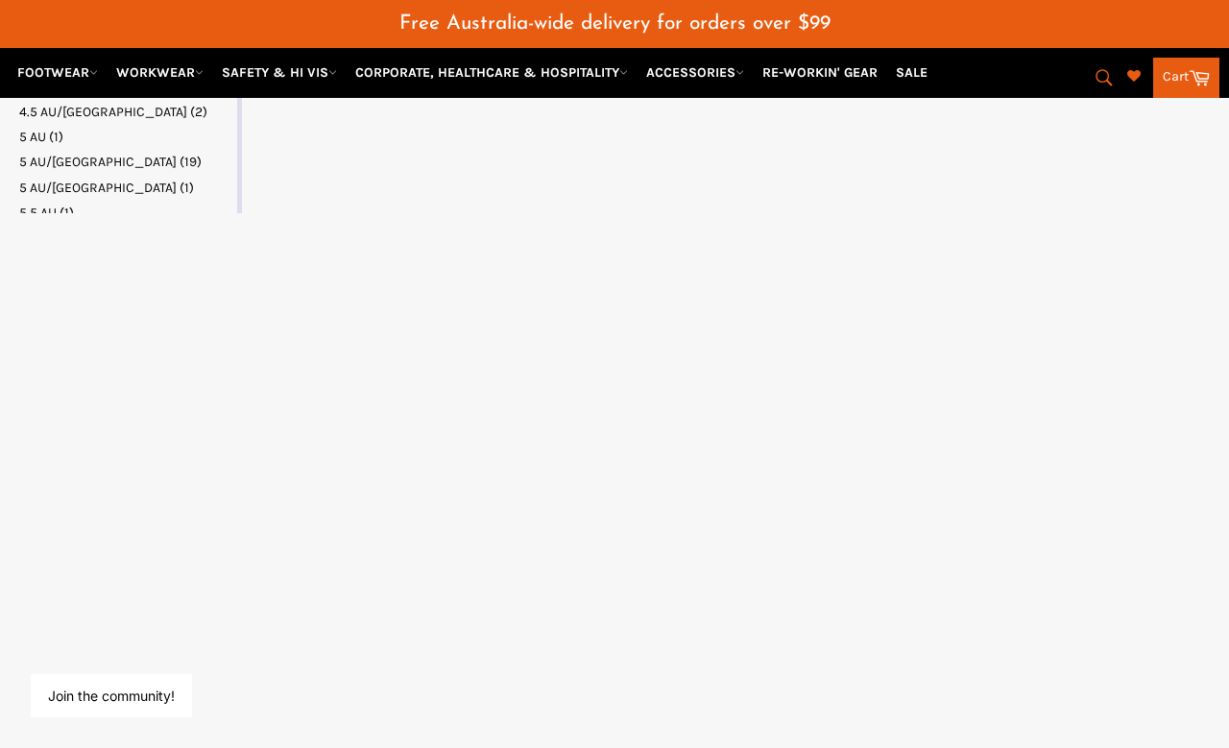
select select "**********"
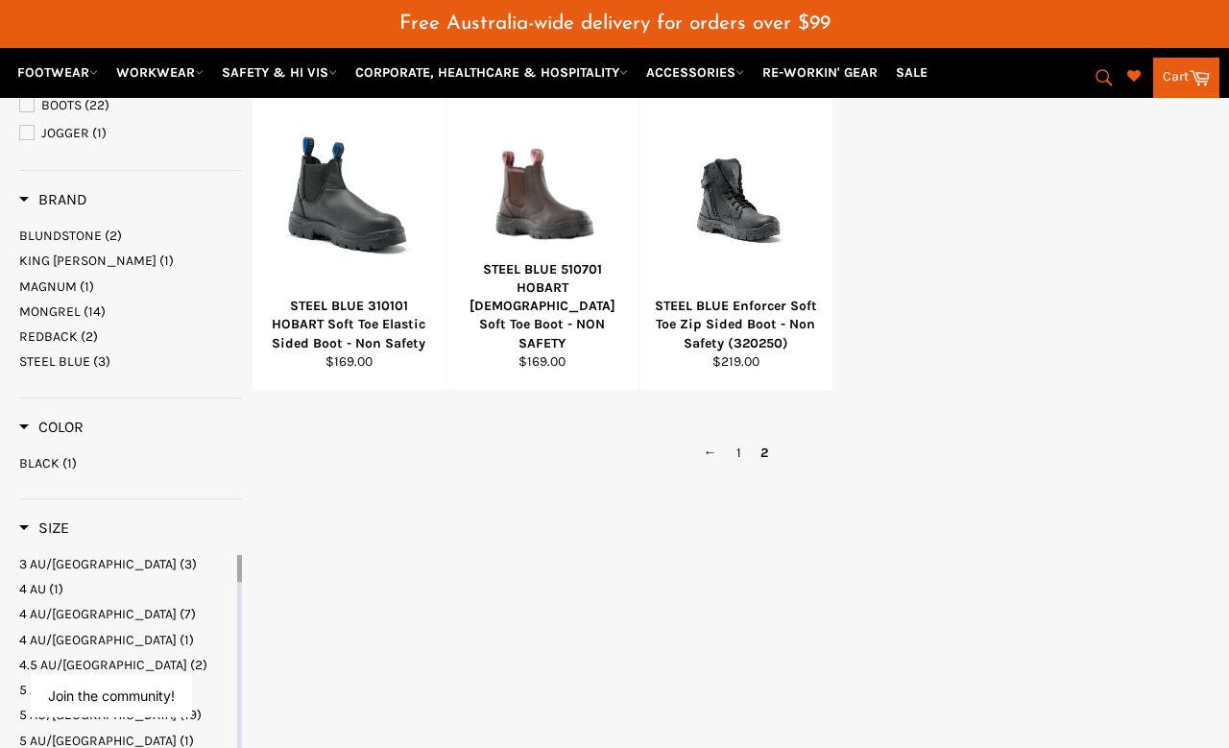
scroll to position [358, 0]
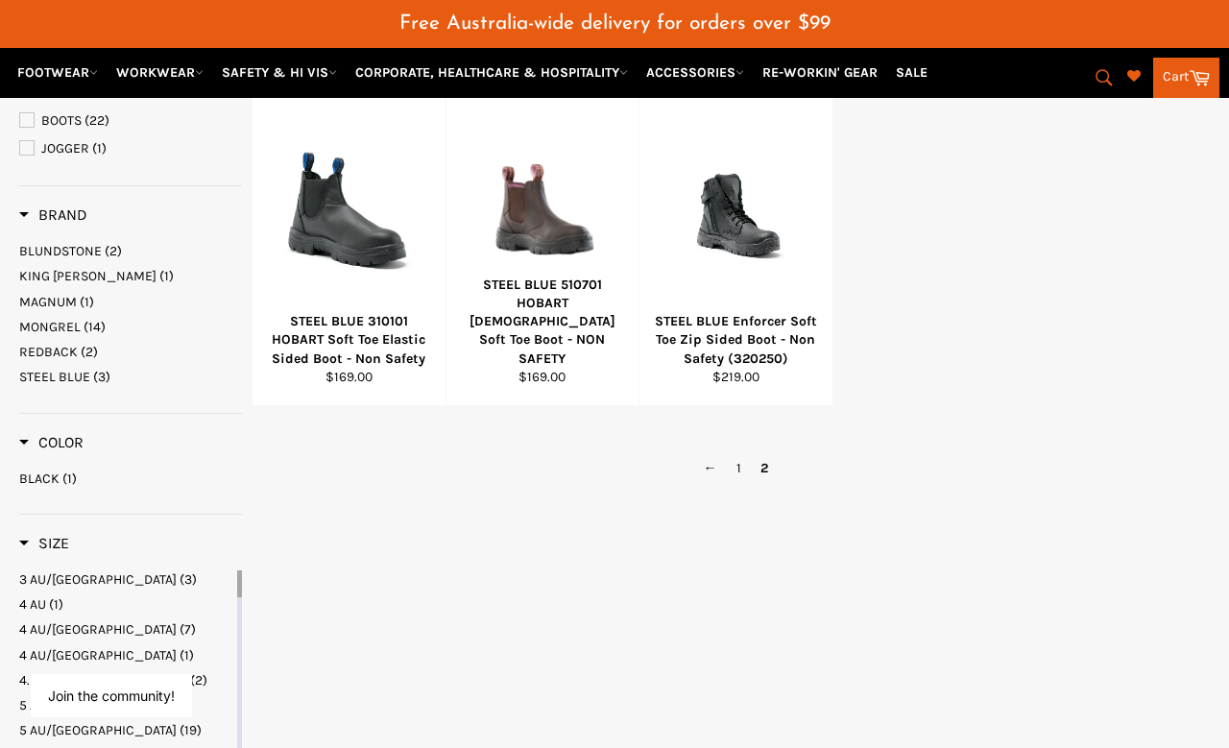
click at [336, 232] on div at bounding box center [349, 211] width 145 height 226
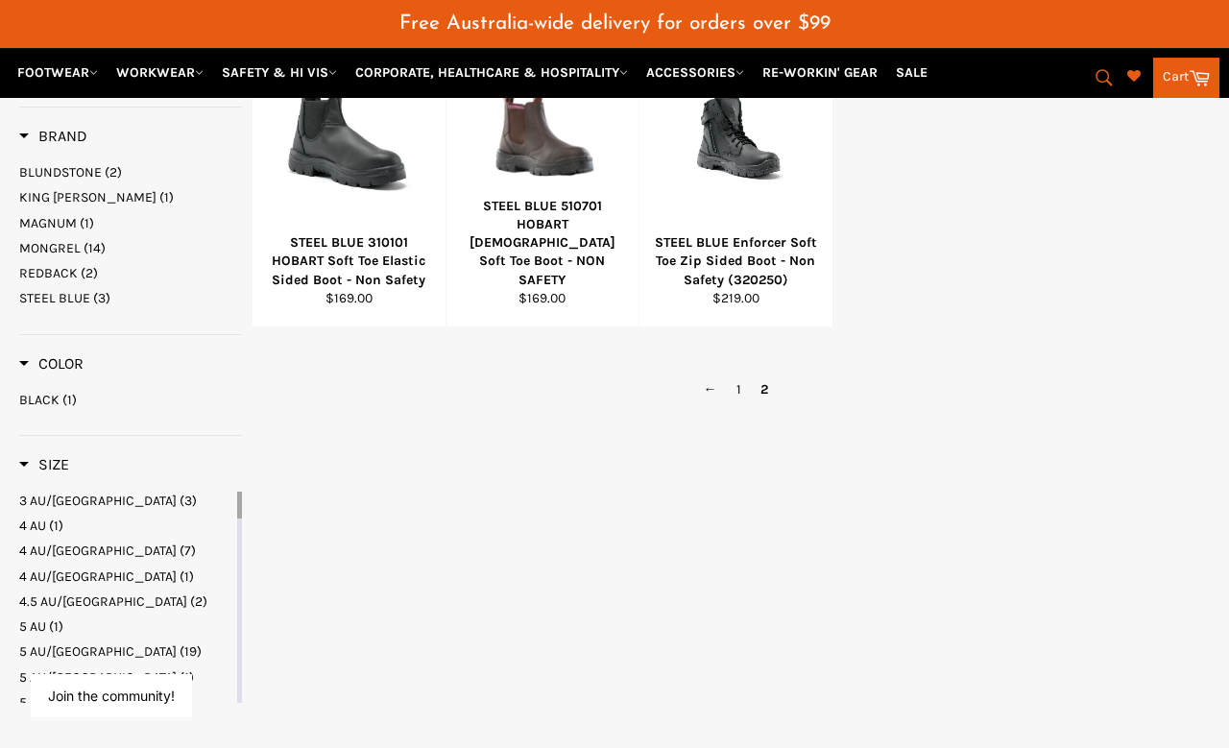
click at [740, 376] on link "1" at bounding box center [739, 390] width 24 height 28
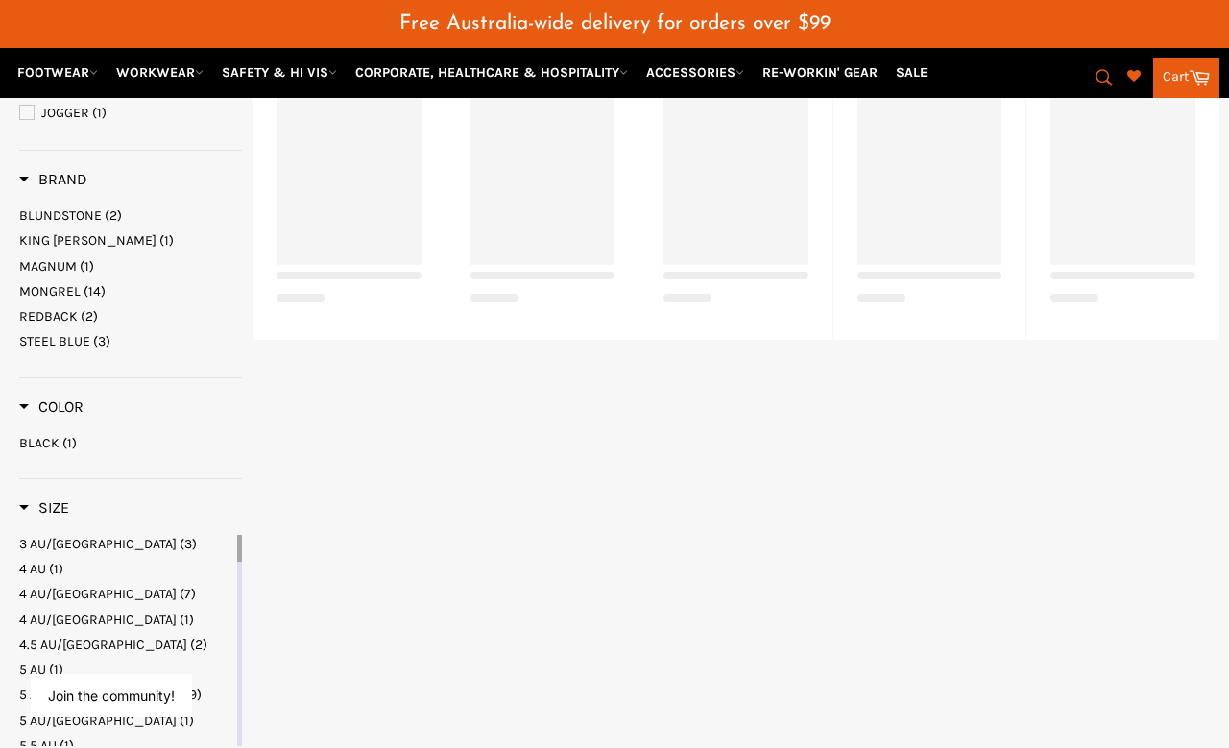
select select "**********"
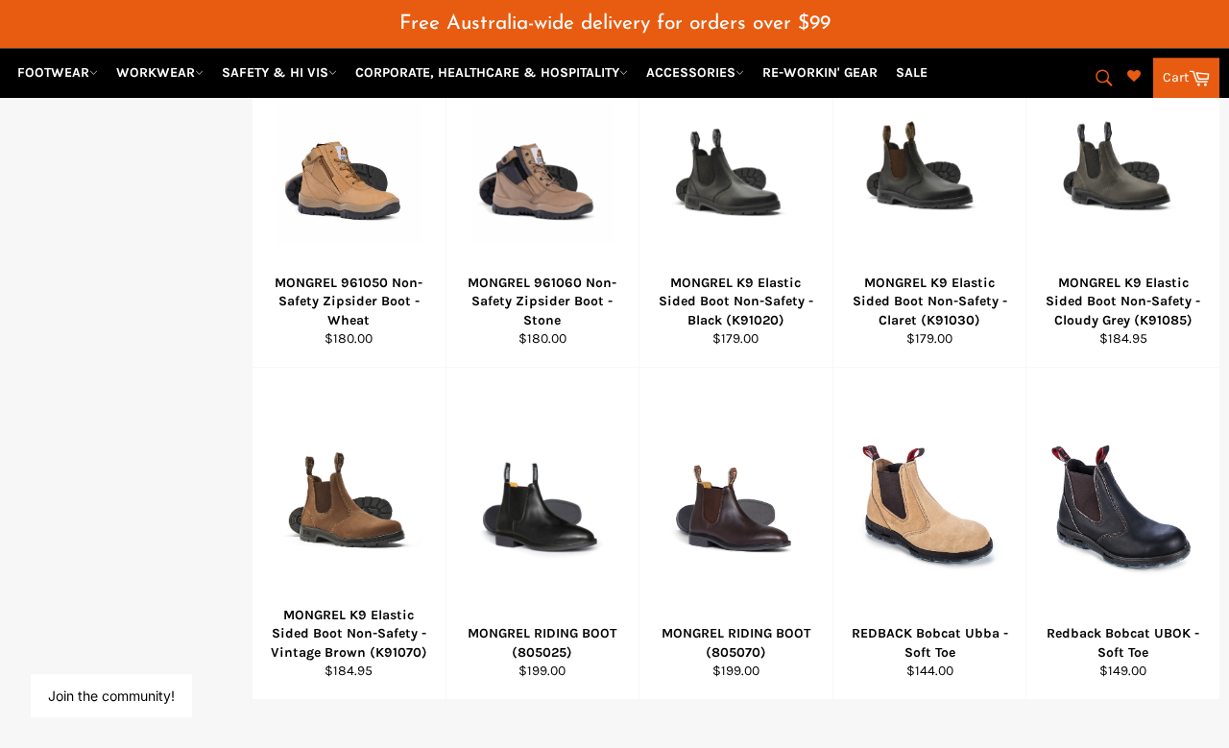
scroll to position [1061, 0]
click at [981, 547] on div at bounding box center [930, 505] width 145 height 226
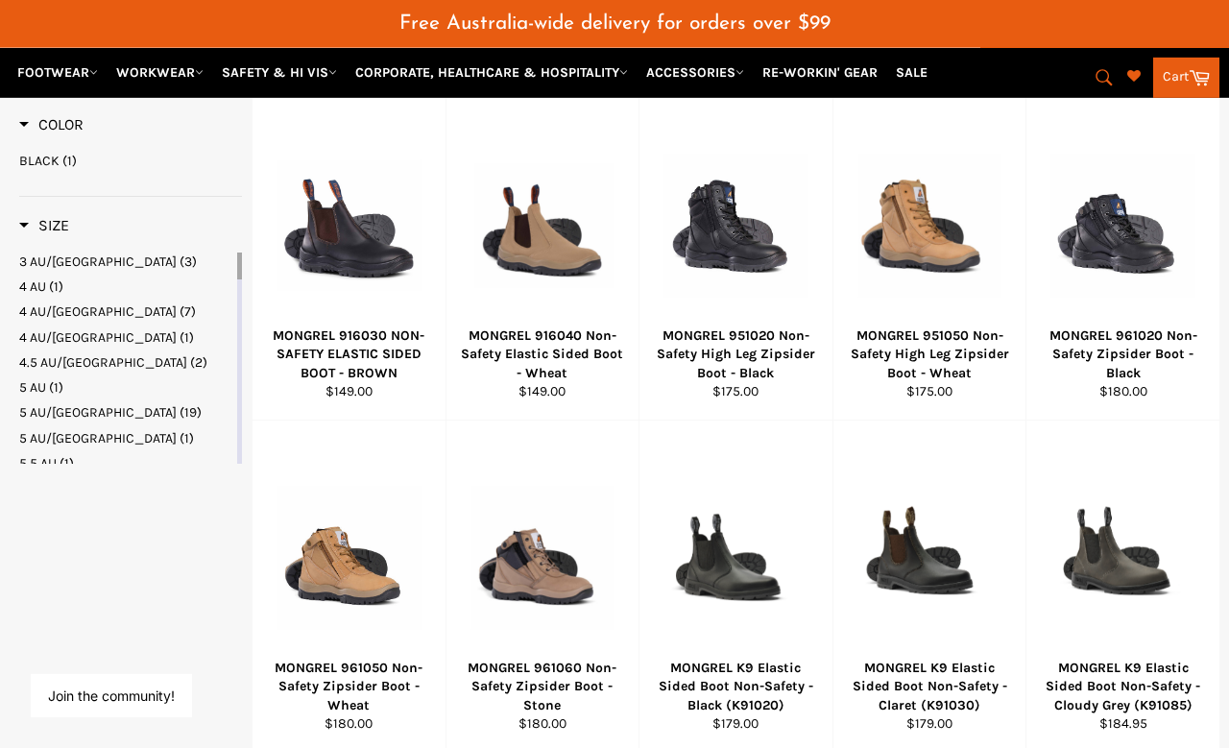
scroll to position [579, 0]
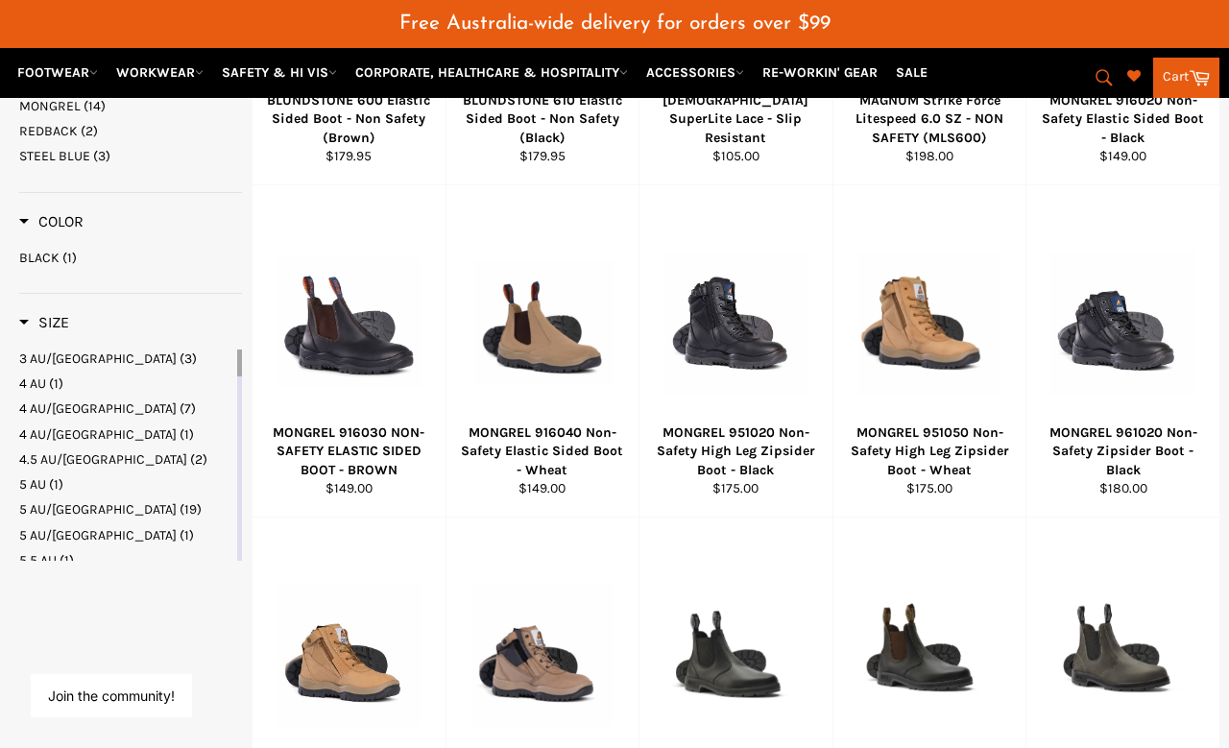
click at [501, 337] on div at bounding box center [543, 322] width 145 height 226
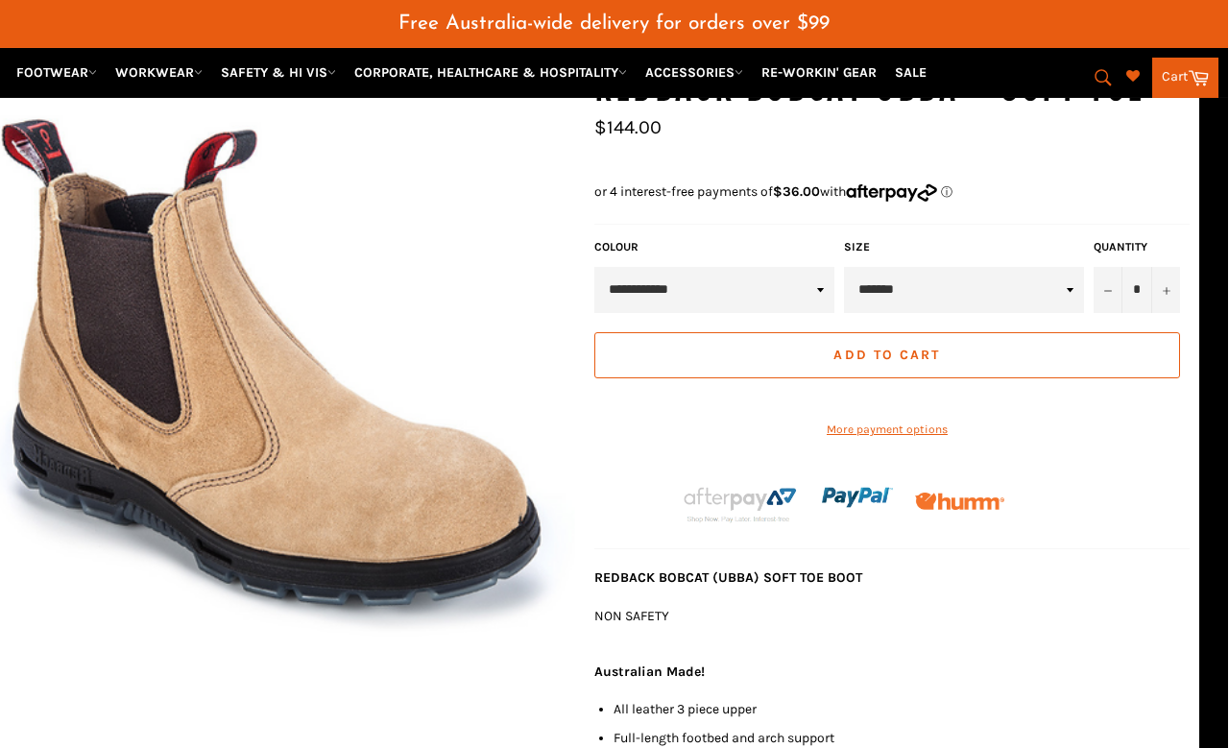
scroll to position [264, 28]
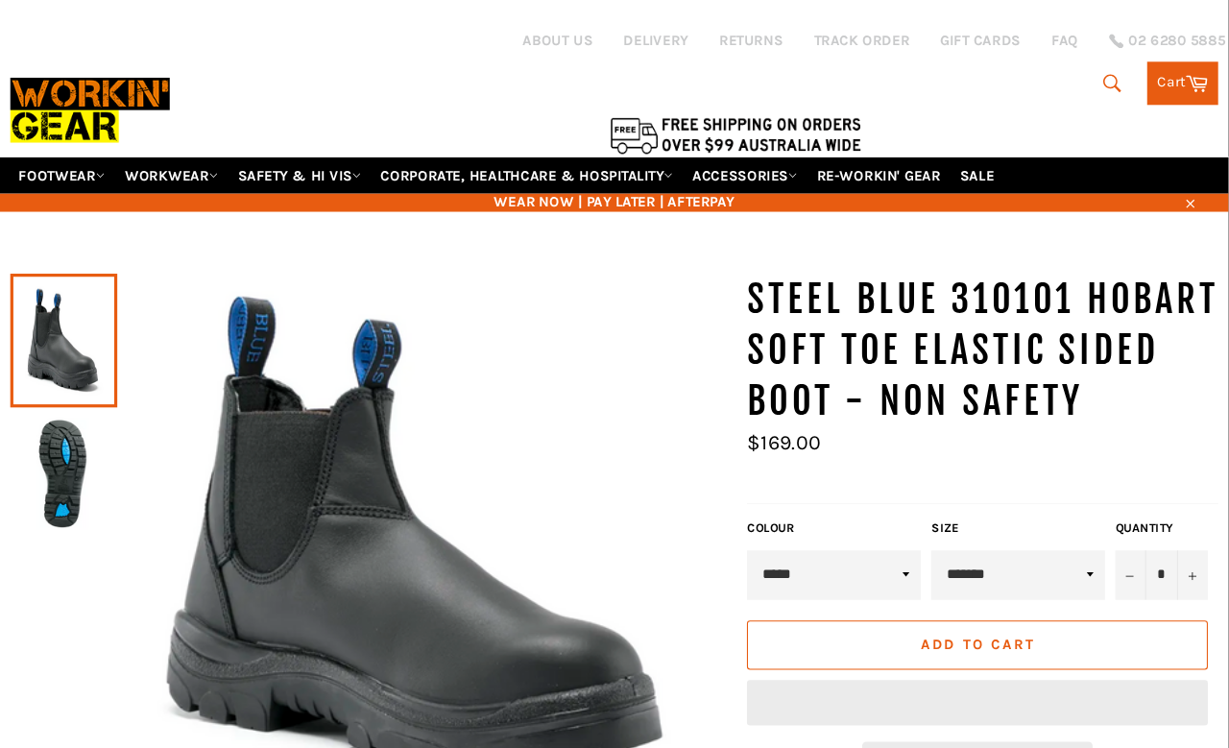
scroll to position [25, 0]
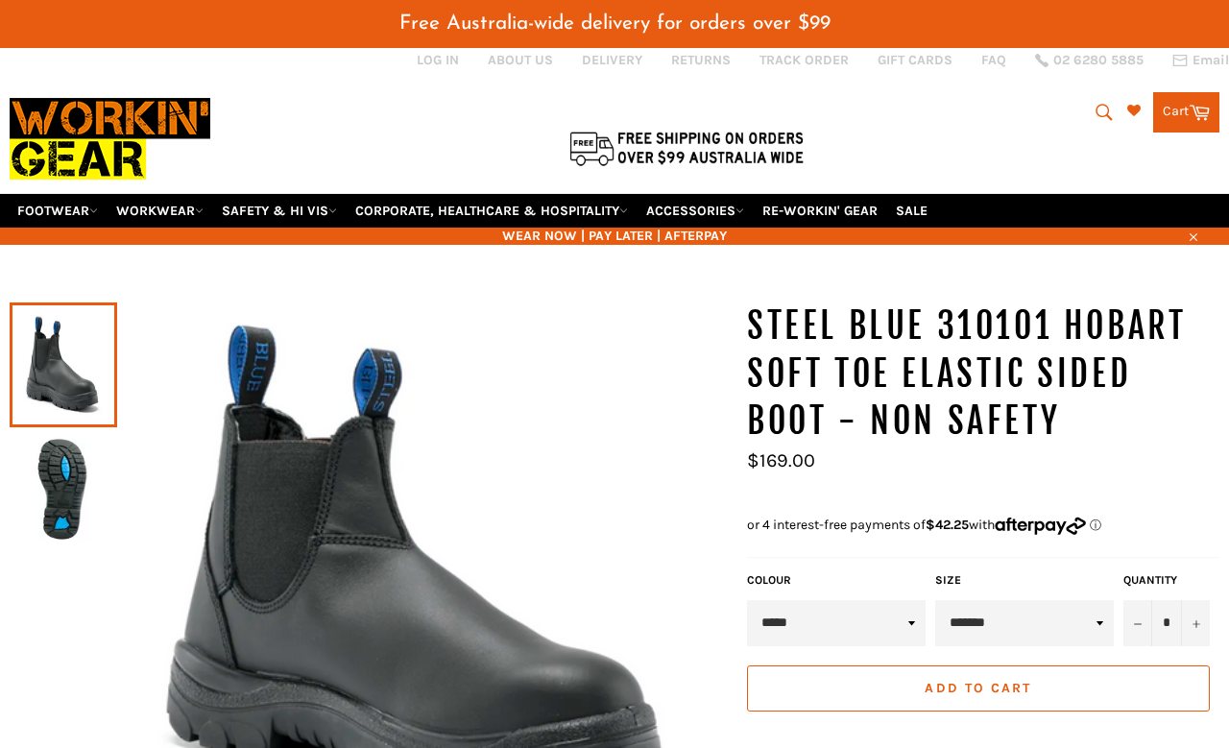
click at [909, 517] on span "or 4 interest-free payments of $42.25 with" at bounding box center [871, 525] width 248 height 16
click at [889, 600] on select "*****" at bounding box center [836, 623] width 179 height 46
click at [61, 470] on img at bounding box center [63, 490] width 88 height 106
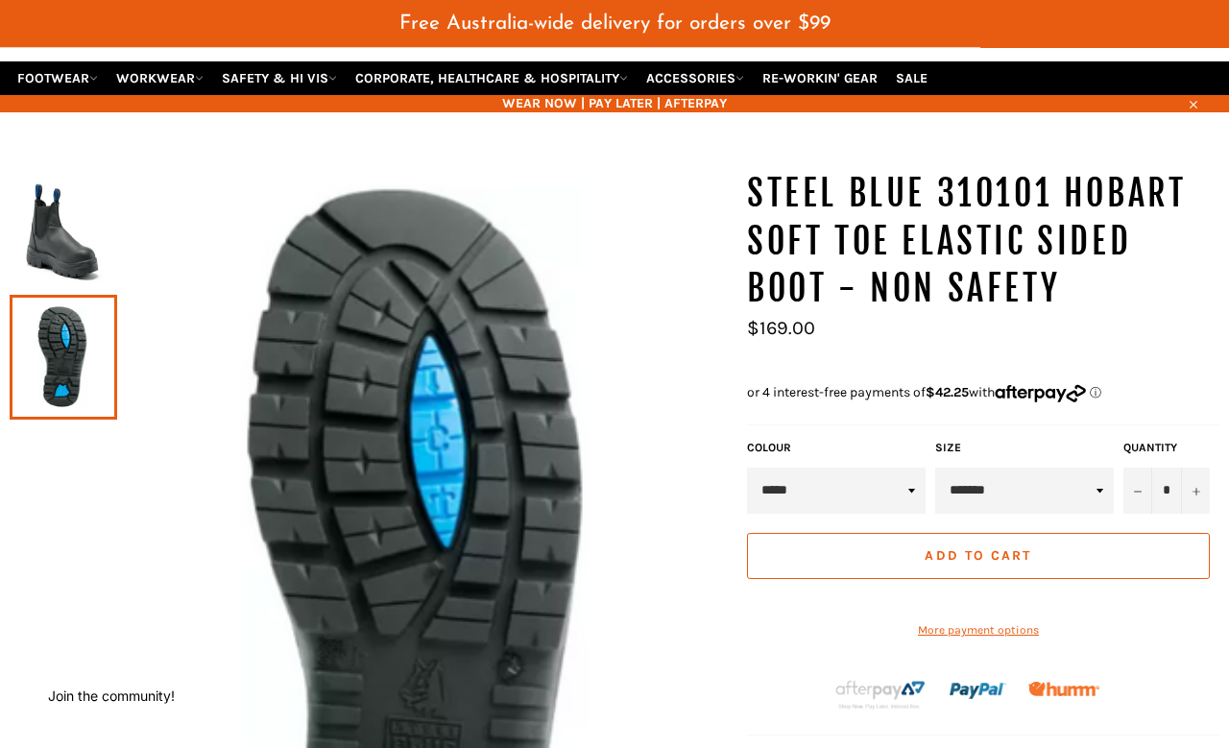
click at [45, 238] on img at bounding box center [63, 233] width 88 height 106
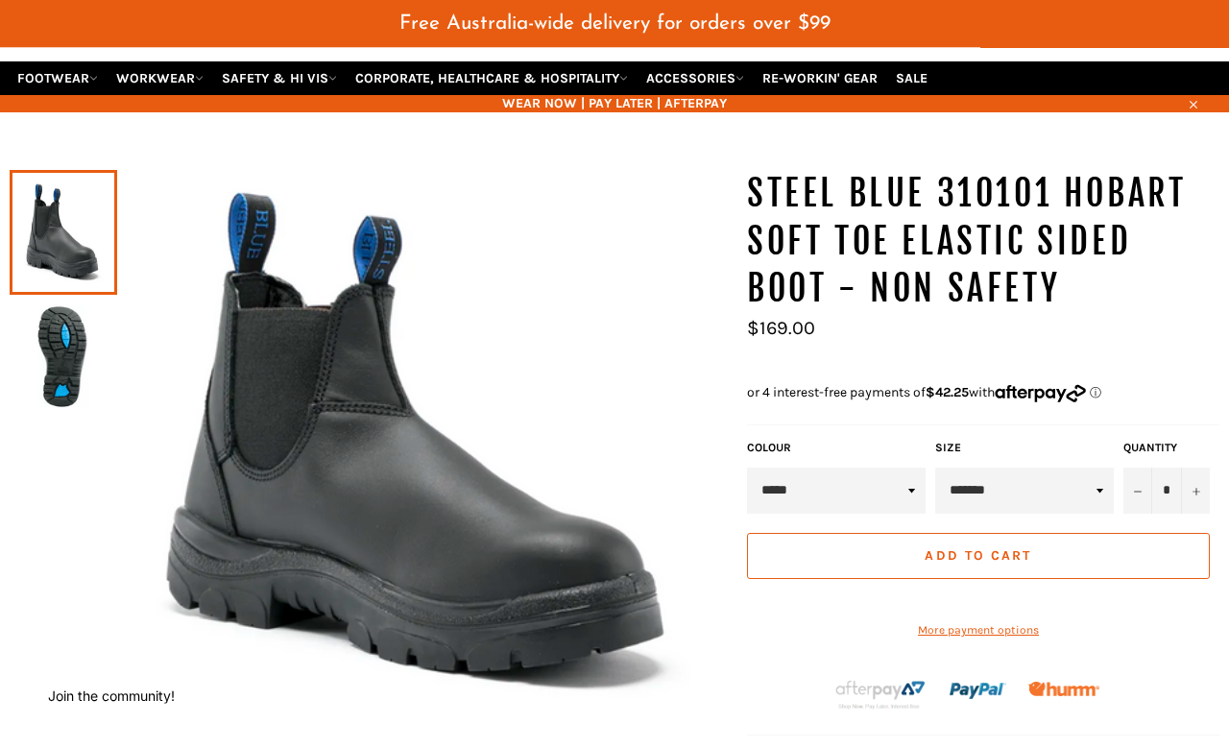
scroll to position [158, 0]
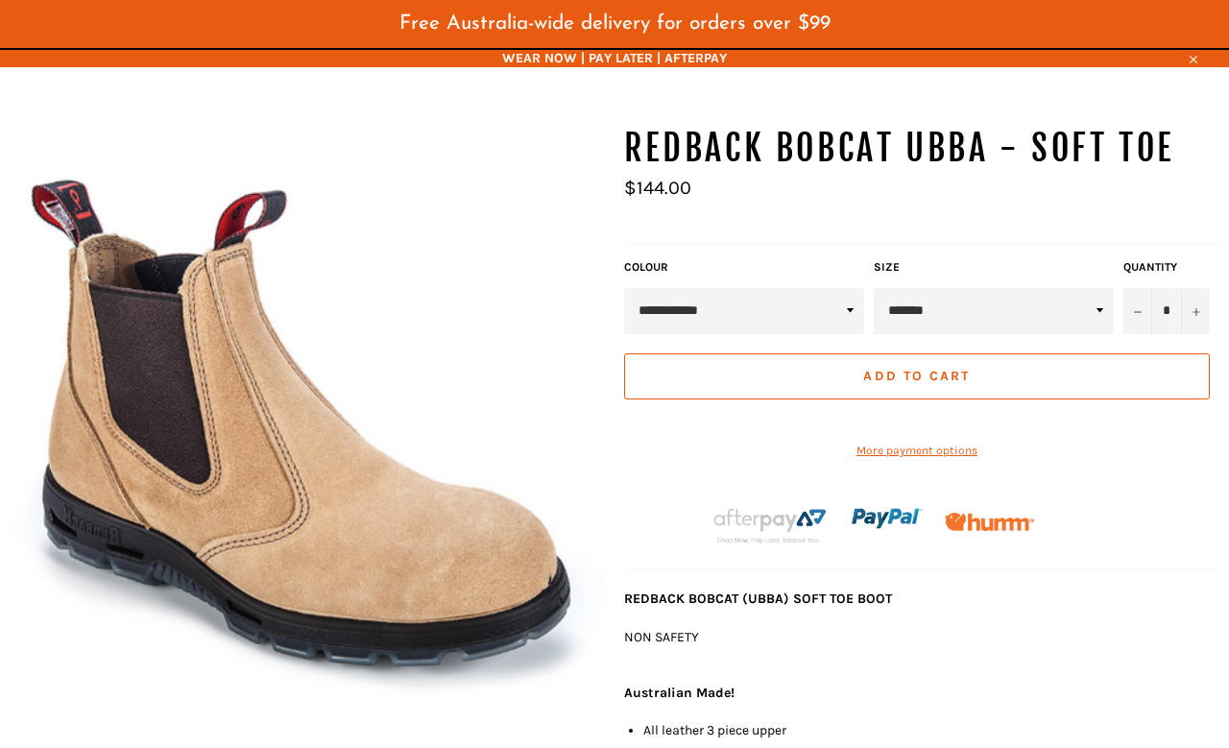
scroll to position [158, 0]
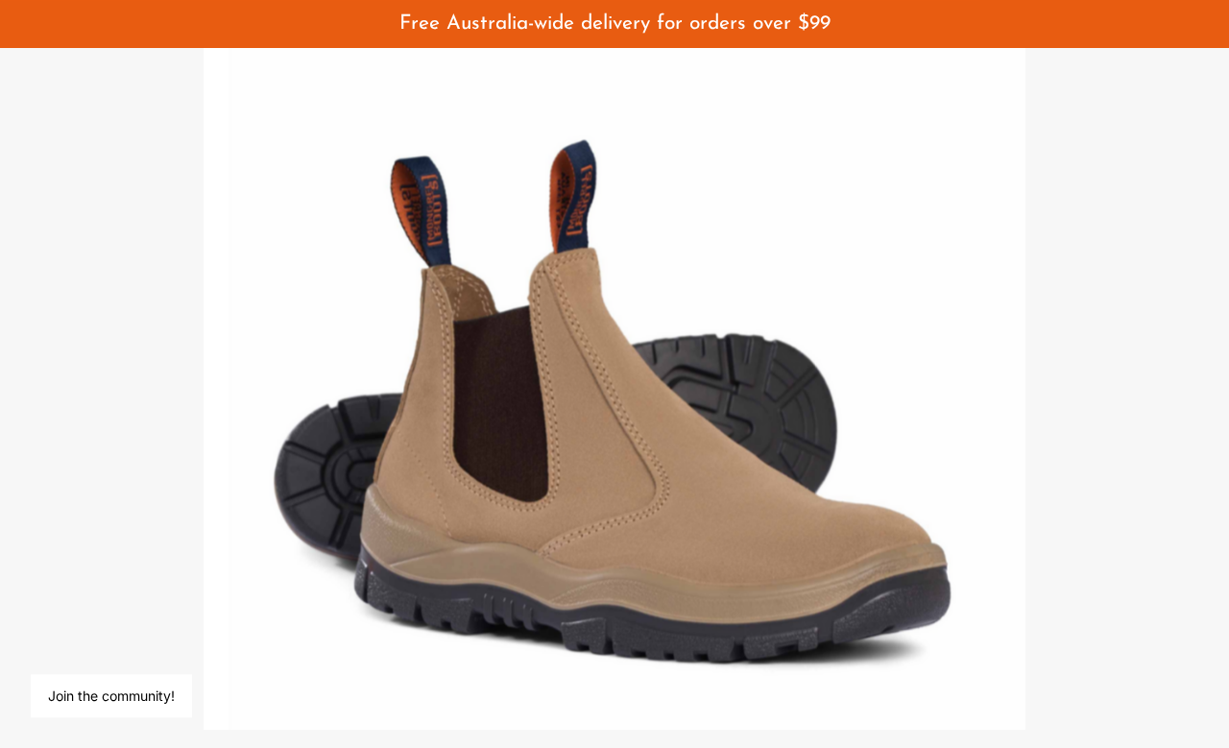
scroll to position [1519, 0]
